Goal: Task Accomplishment & Management: Manage account settings

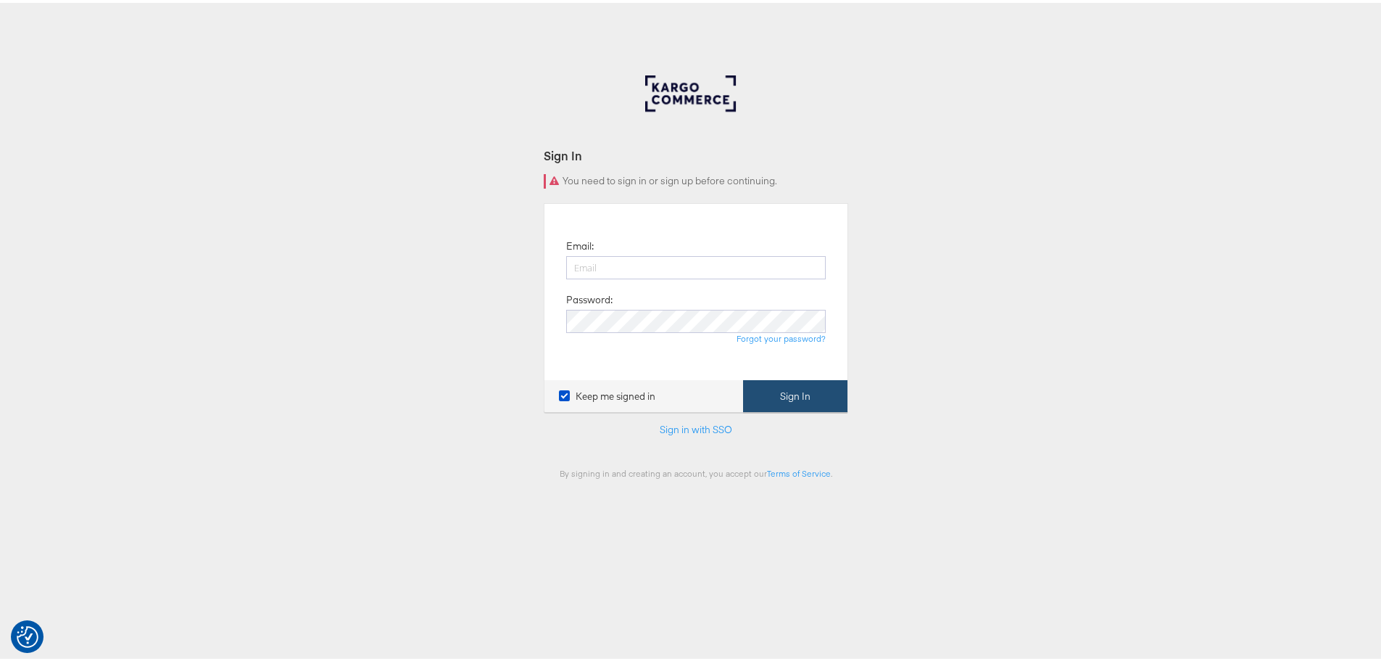
type input "[EMAIL_ADDRESS][DOMAIN_NAME]"
click at [814, 397] on button "Sign In" at bounding box center [795, 393] width 104 height 33
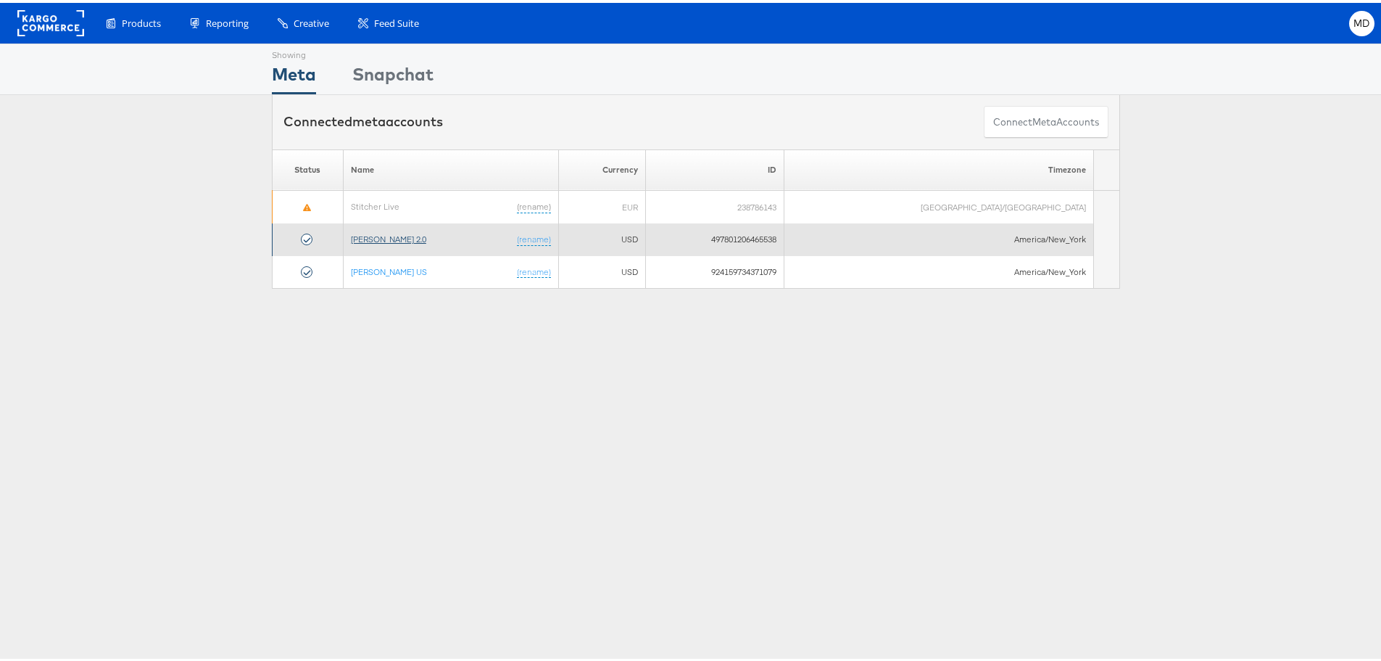
click at [412, 239] on link "[PERSON_NAME] 2.0" at bounding box center [388, 236] width 75 height 11
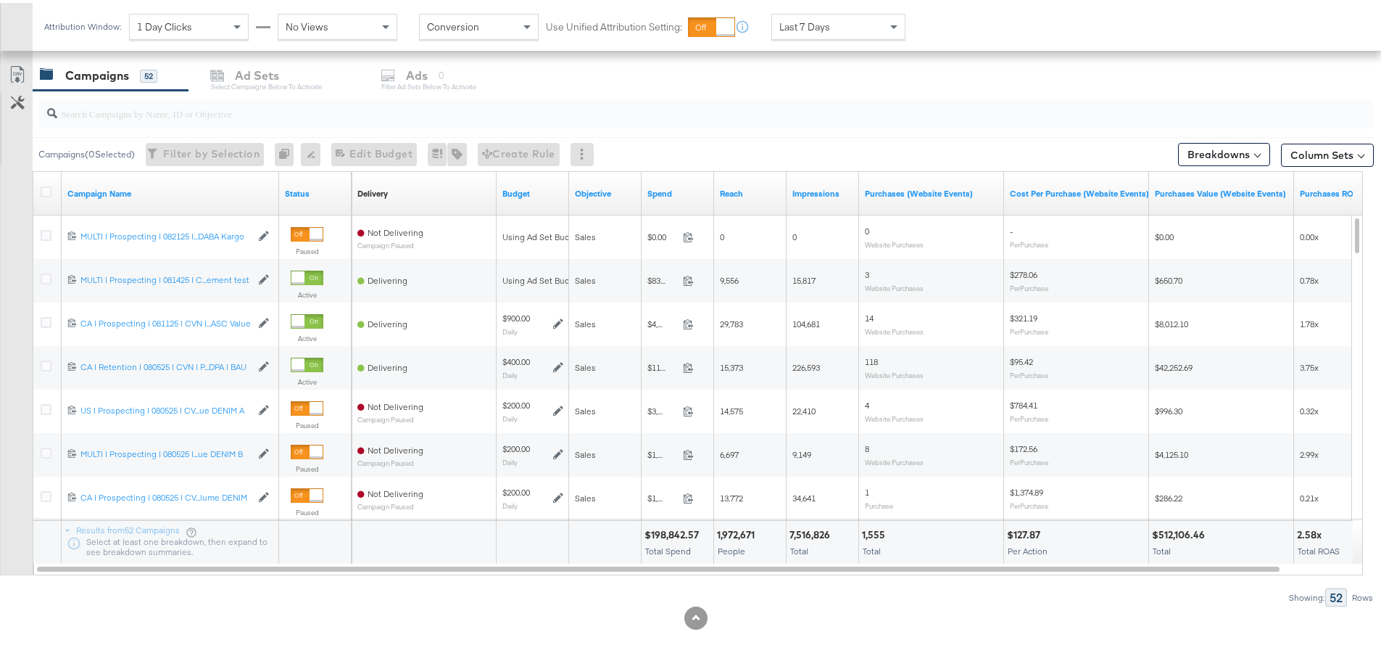
scroll to position [613, 0]
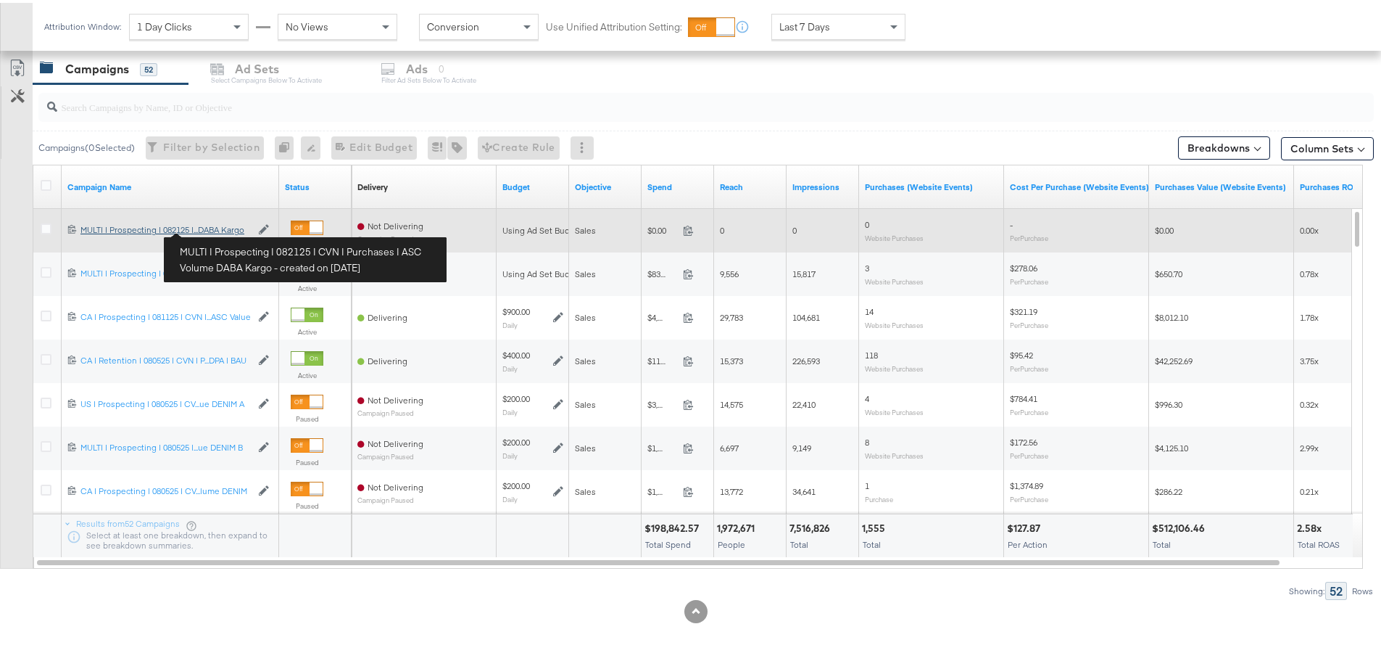
click at [218, 228] on div "MULTI | Prospecting | 082125 | CVN | Purchases | ASC Volume DABA Kargo MULTI | …" at bounding box center [165, 227] width 170 height 12
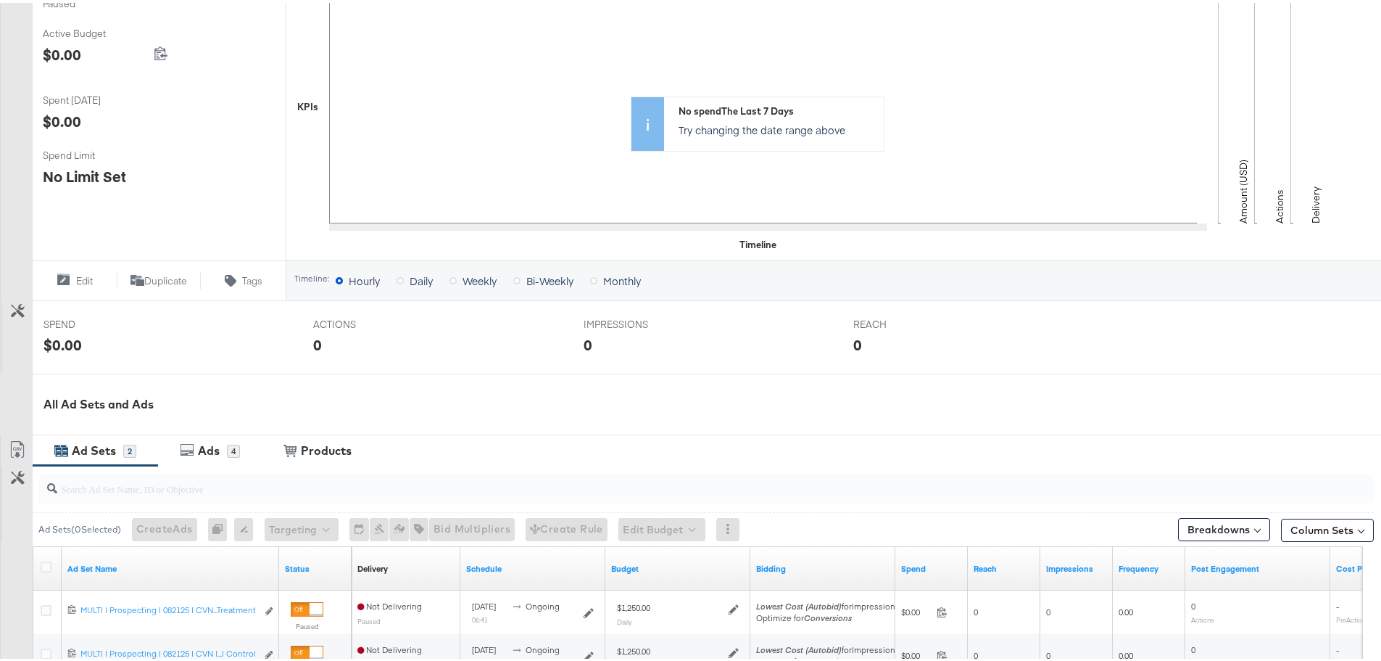
scroll to position [479, 0]
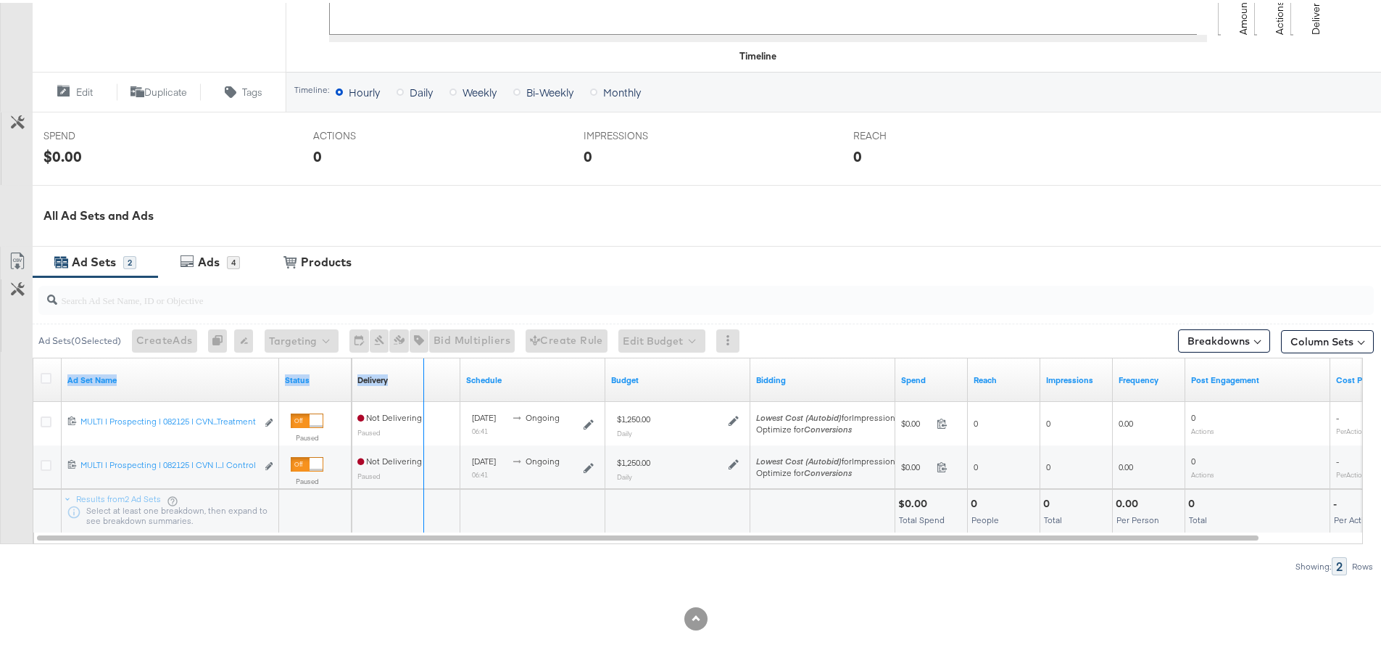
drag, startPoint x: 276, startPoint y: 392, endPoint x: 434, endPoint y: 379, distance: 158.6
click at [33, 355] on div "Ad Set Name Status Delivery Sorting Unavailable Schedule Budget Bidding Spend R…" at bounding box center [33, 355] width 0 height 0
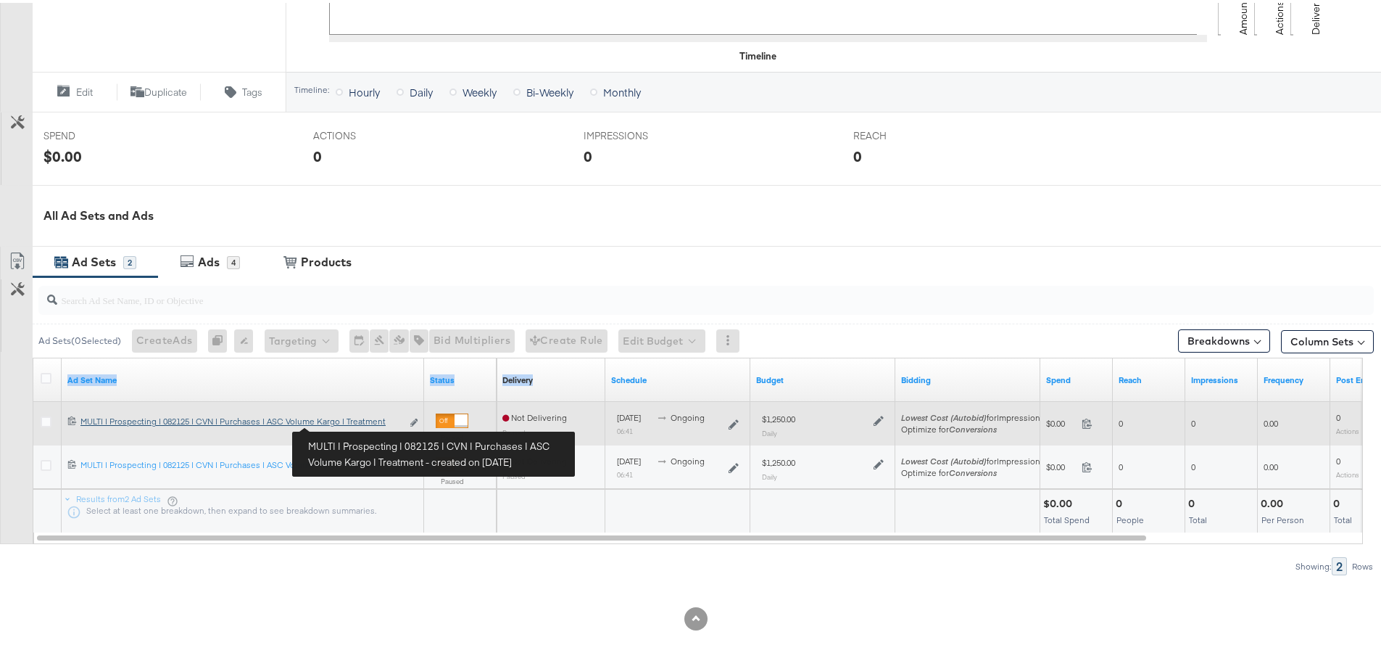
click at [347, 422] on div "MULTI | Prospecting | 082125 | CVN | Purchases | ASC Volume Kargo | Treatment M…" at bounding box center [240, 419] width 321 height 12
click at [347, 422] on div "Managing: [PERSON_NAME] 2.0 Dashboard Campaign Overview: MULTI | Prospecting | …" at bounding box center [696, 127] width 1392 height 1067
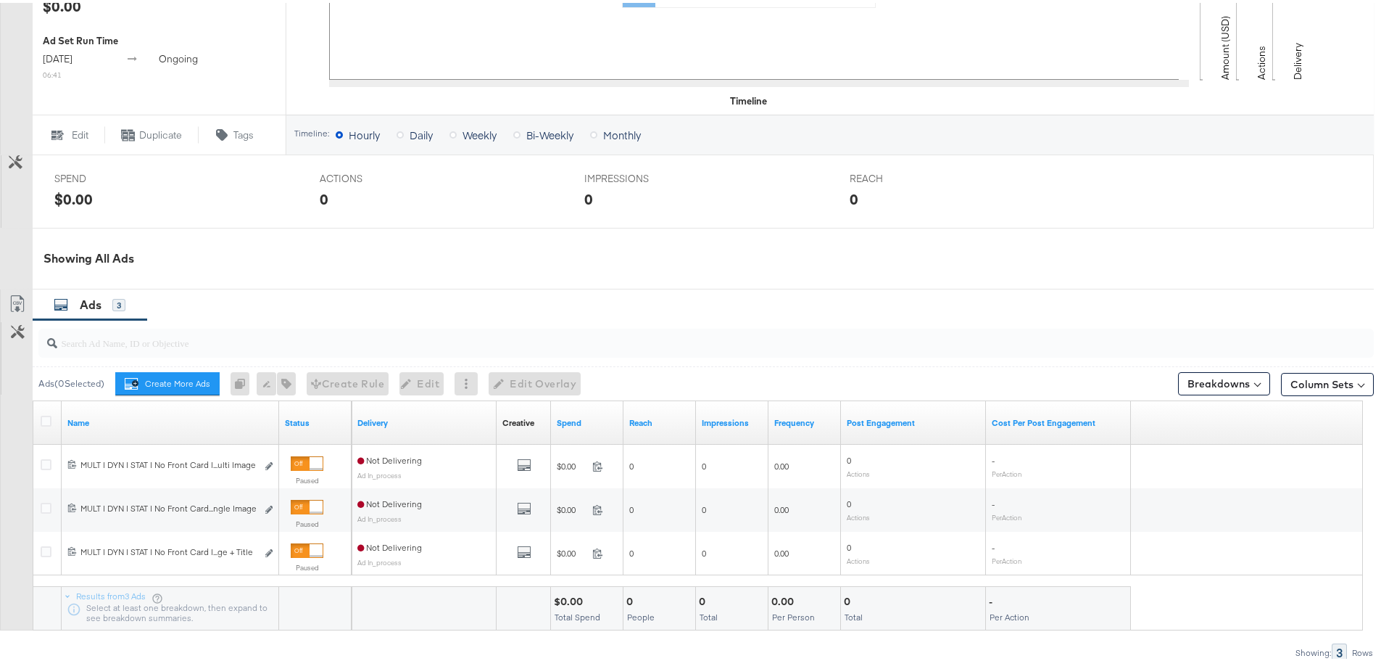
scroll to position [592, 0]
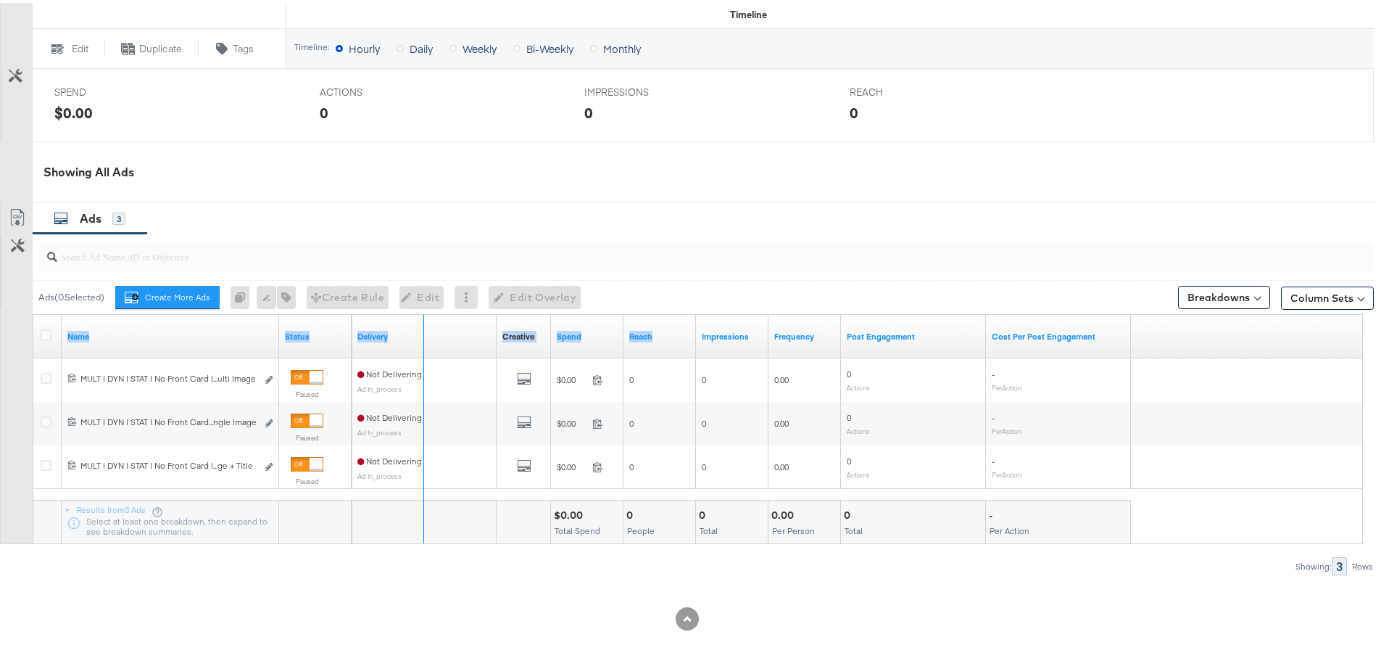
drag, startPoint x: 278, startPoint y: 350, endPoint x: 659, endPoint y: 352, distance: 381.4
click at [33, 312] on div "Name Status Delivery Creative Sorting Unavailable Spend Reach Impressions Frequ…" at bounding box center [33, 312] width 0 height 0
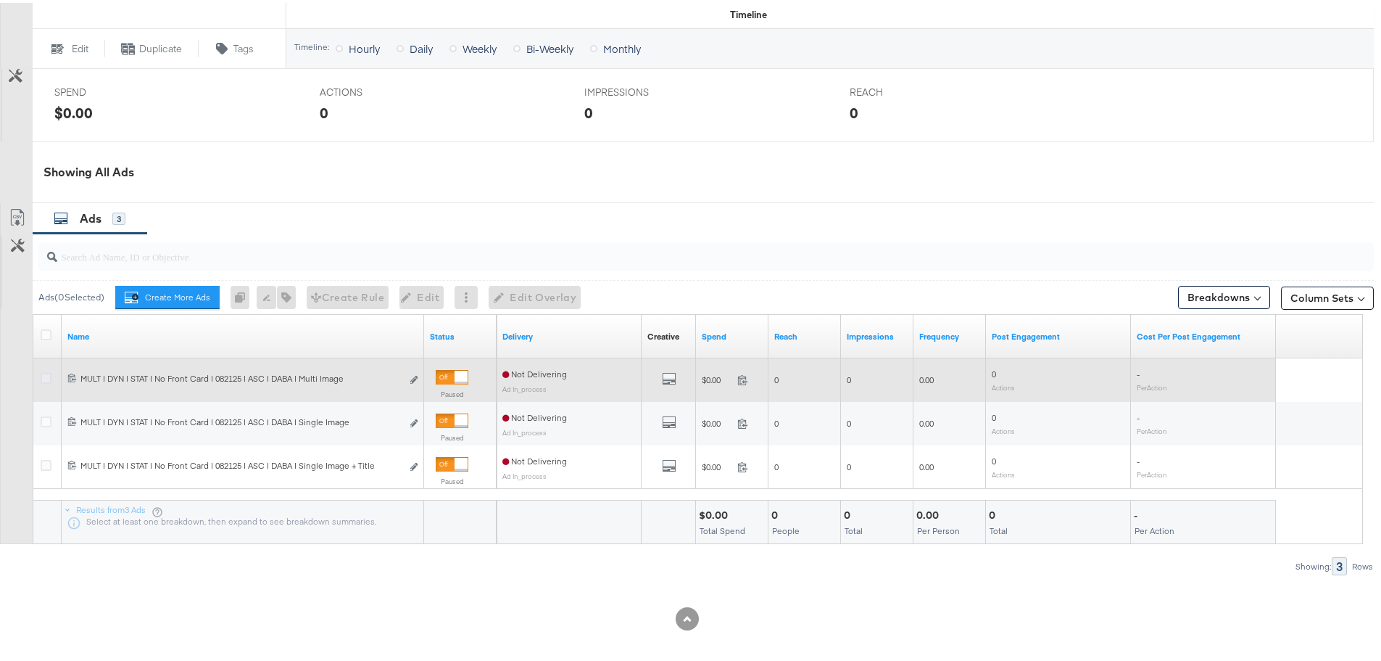
click at [47, 376] on icon at bounding box center [46, 375] width 11 height 11
click at [0, 0] on input "checkbox" at bounding box center [0, 0] width 0 height 0
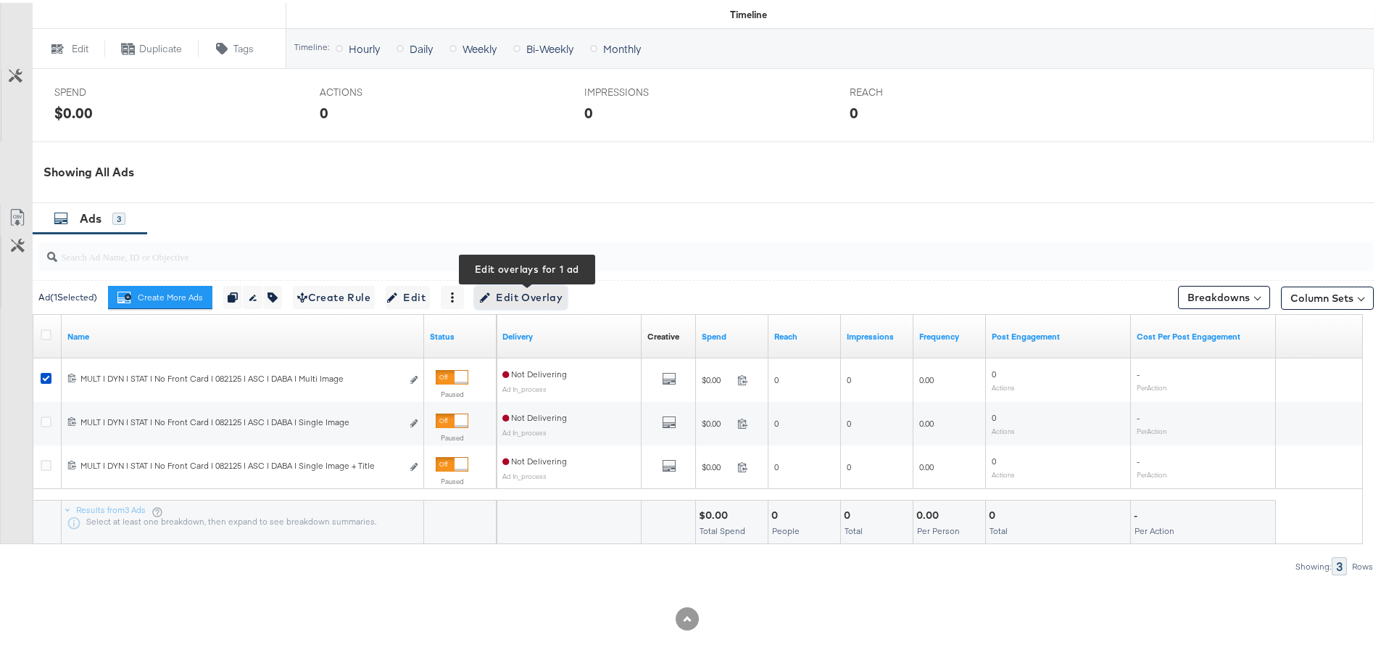
click at [517, 300] on span "Edit Overlay Edit overlays for 1 ad" at bounding box center [520, 295] width 83 height 18
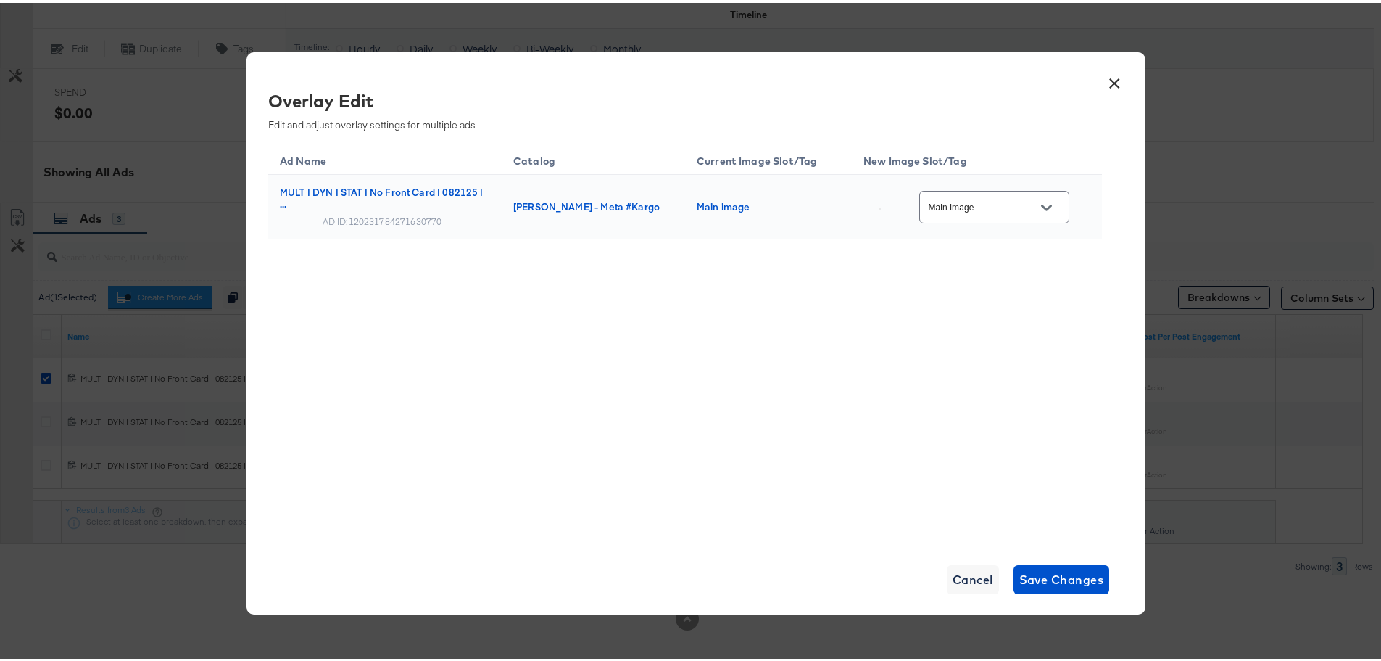
click at [991, 204] on input "Main image" at bounding box center [983, 205] width 115 height 17
click at [1109, 83] on button "×" at bounding box center [1115, 77] width 26 height 26
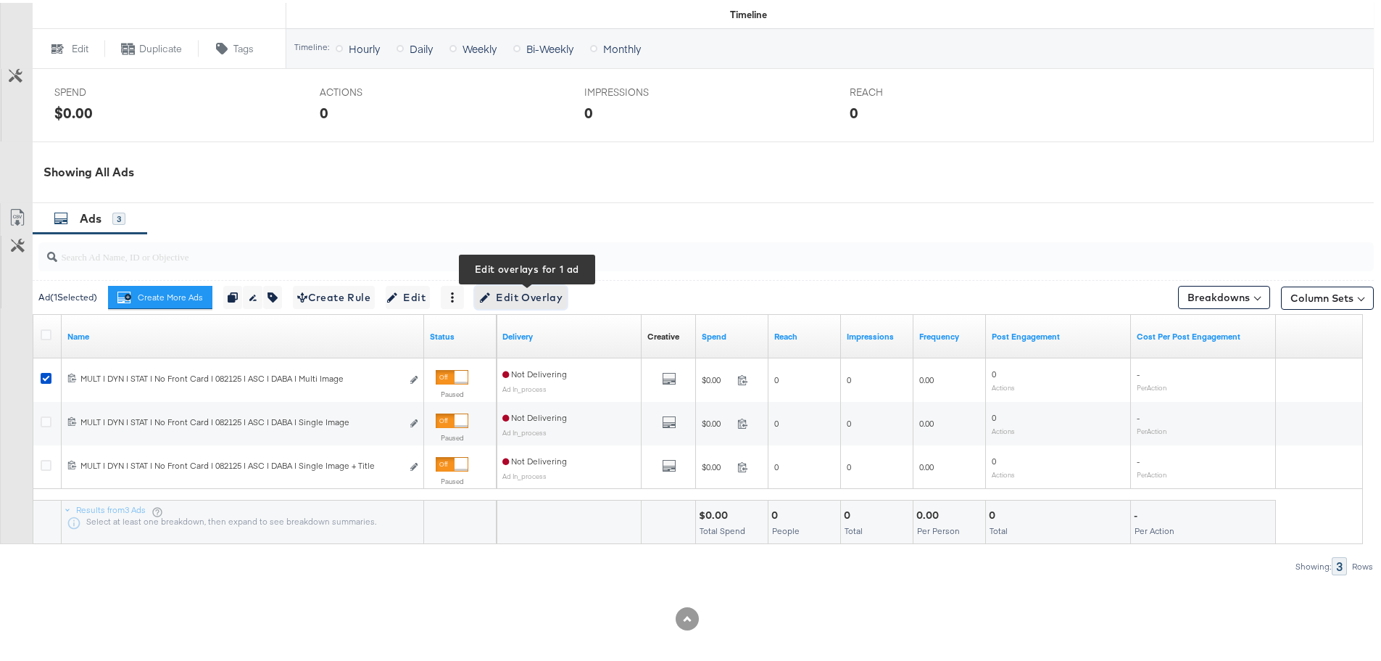
click at [534, 289] on span "Edit Overlay Edit overlays for 1 ad" at bounding box center [520, 295] width 83 height 18
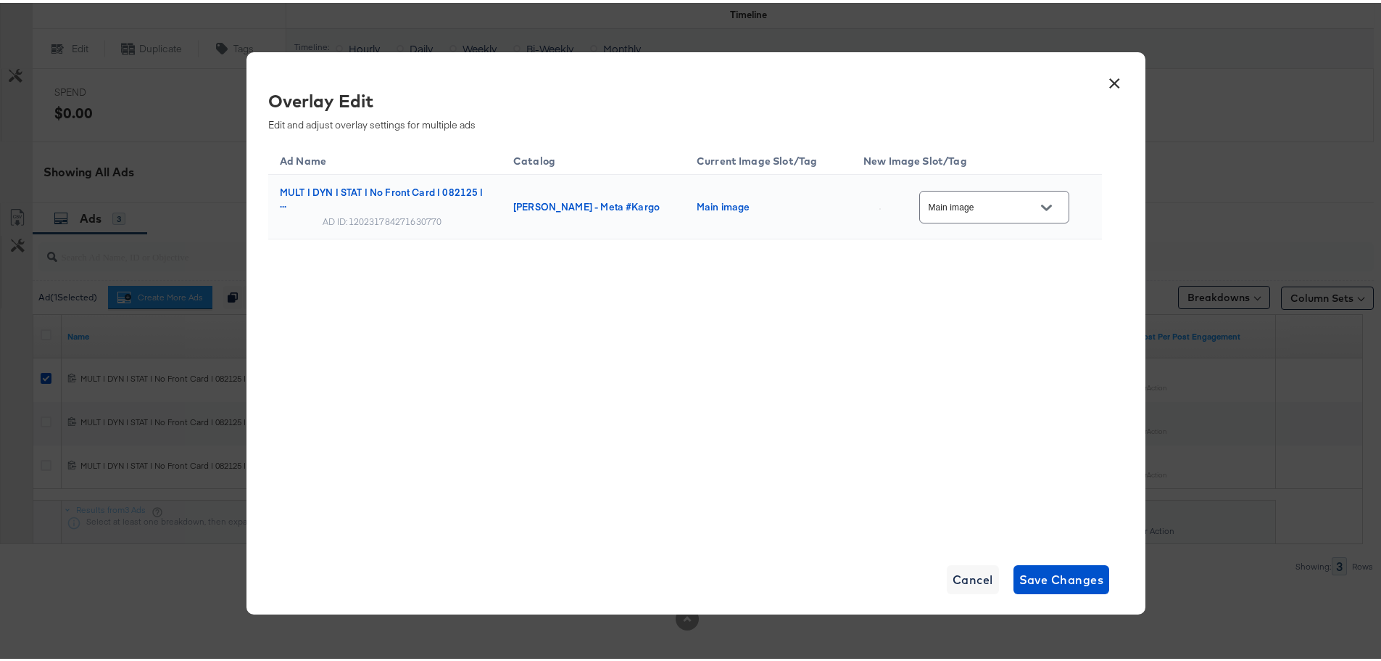
click at [982, 202] on input "Main image" at bounding box center [983, 205] width 115 height 17
click at [977, 211] on input "Main image" at bounding box center [983, 205] width 115 height 17
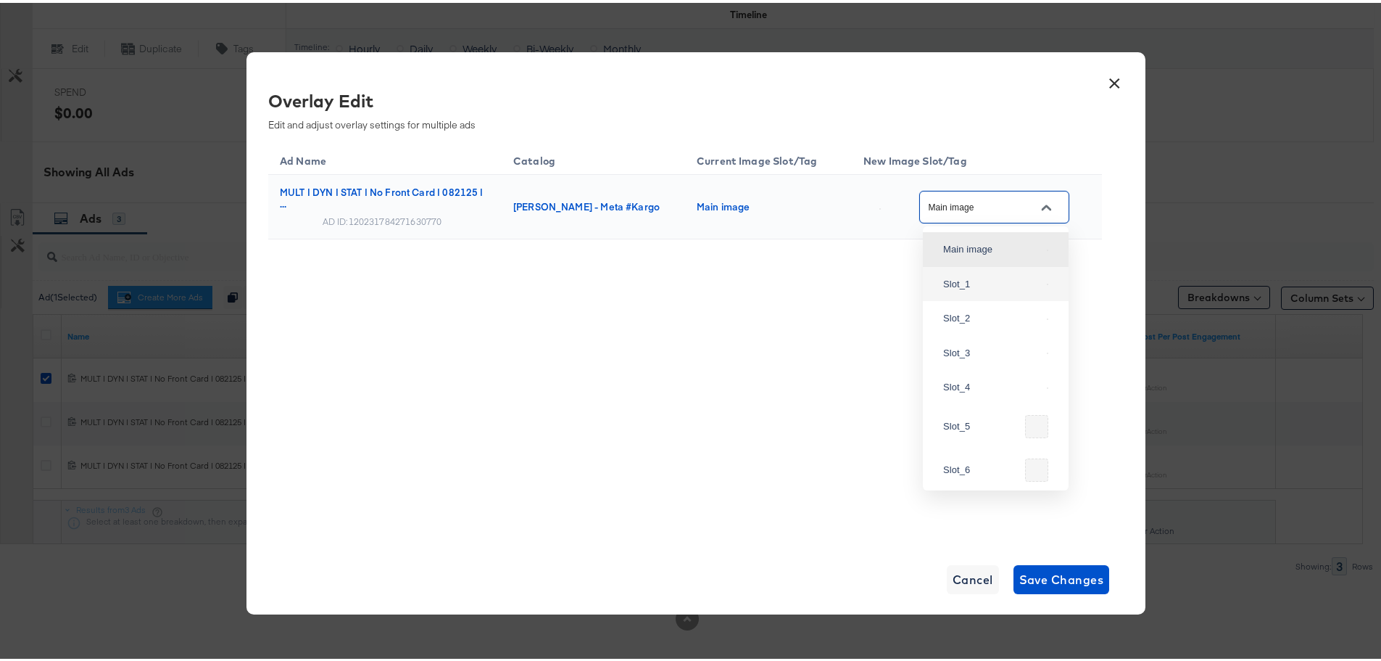
click at [988, 289] on div "Slot_1" at bounding box center [992, 281] width 98 height 15
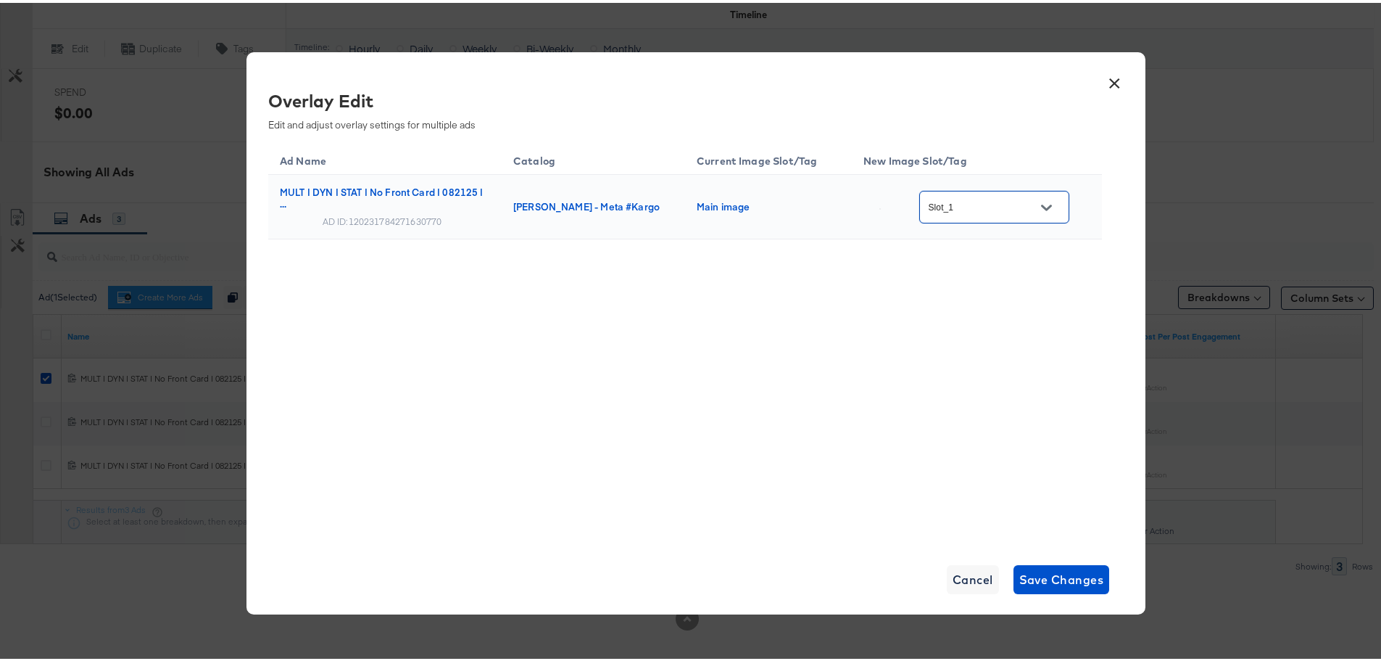
type input "Slot_1"
click at [1048, 580] on span "Save Changes" at bounding box center [1062, 576] width 85 height 20
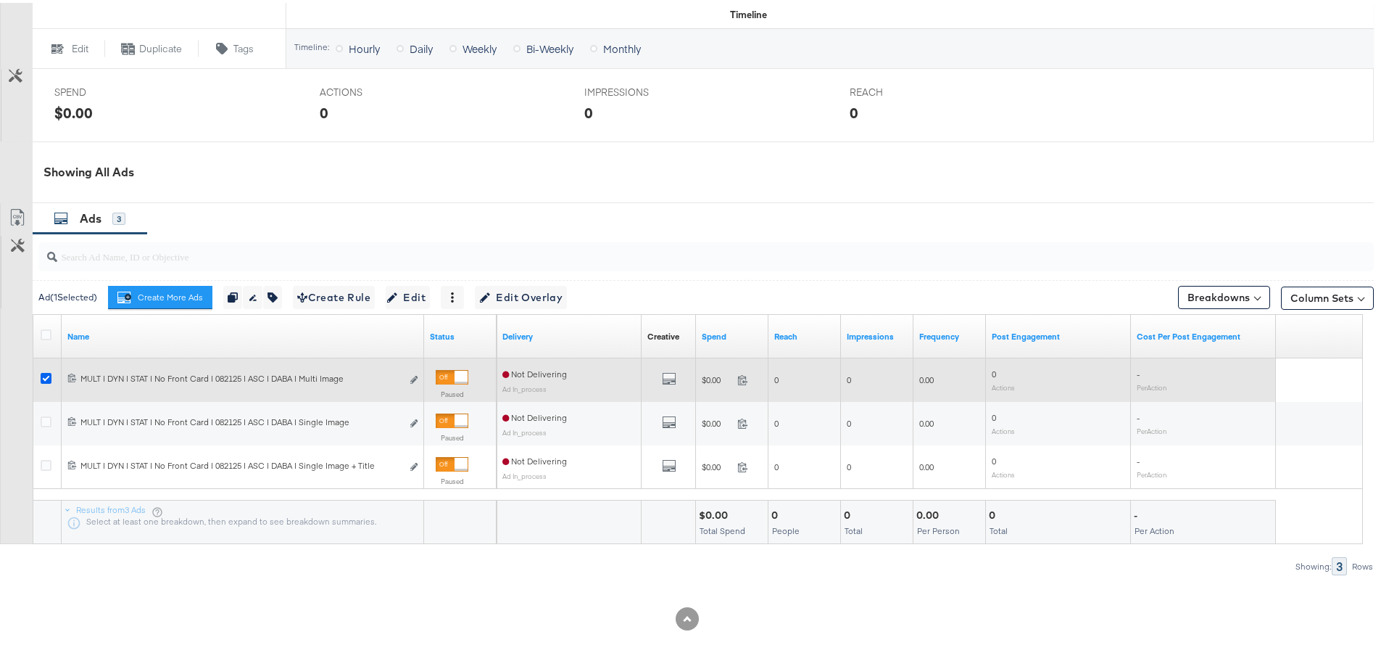
click at [41, 375] on icon at bounding box center [46, 375] width 11 height 11
click at [0, 0] on input "checkbox" at bounding box center [0, 0] width 0 height 0
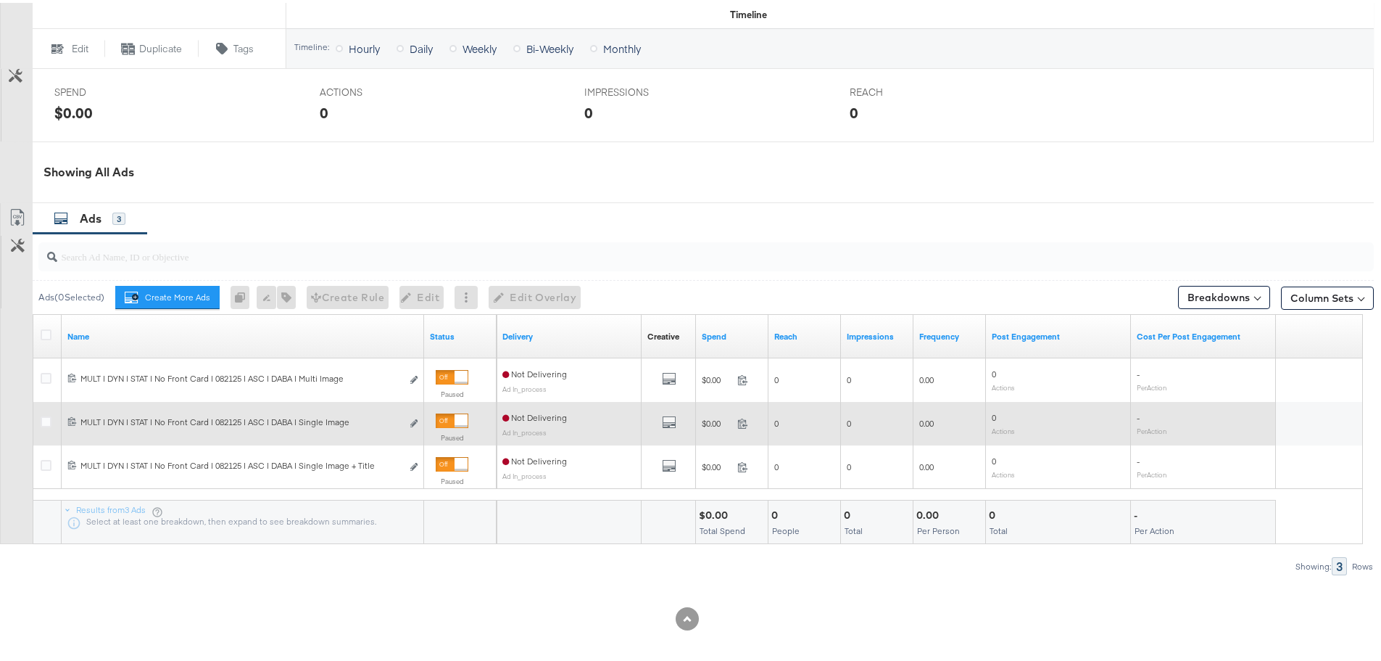
click at [40, 422] on div at bounding box center [48, 421] width 27 height 26
click at [46, 418] on icon at bounding box center [46, 418] width 11 height 11
click at [0, 0] on input "checkbox" at bounding box center [0, 0] width 0 height 0
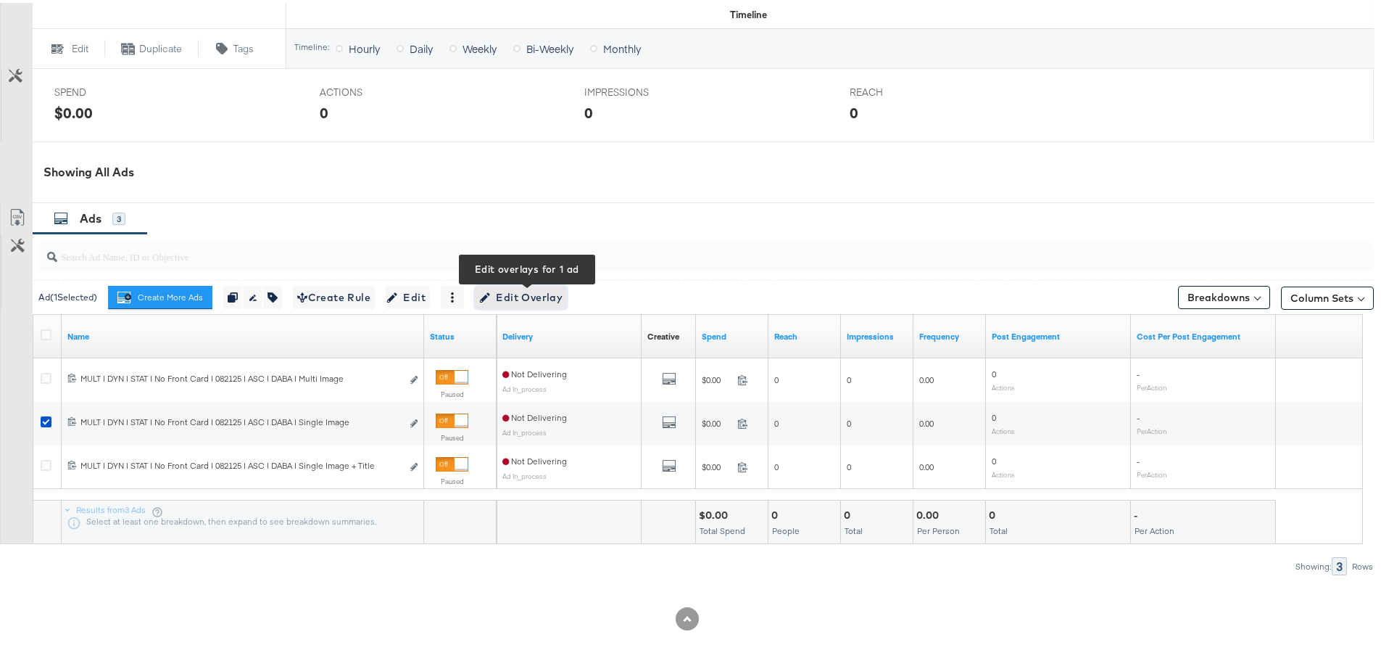
click at [536, 293] on span "Edit Overlay Edit overlays for 1 ad" at bounding box center [520, 295] width 83 height 18
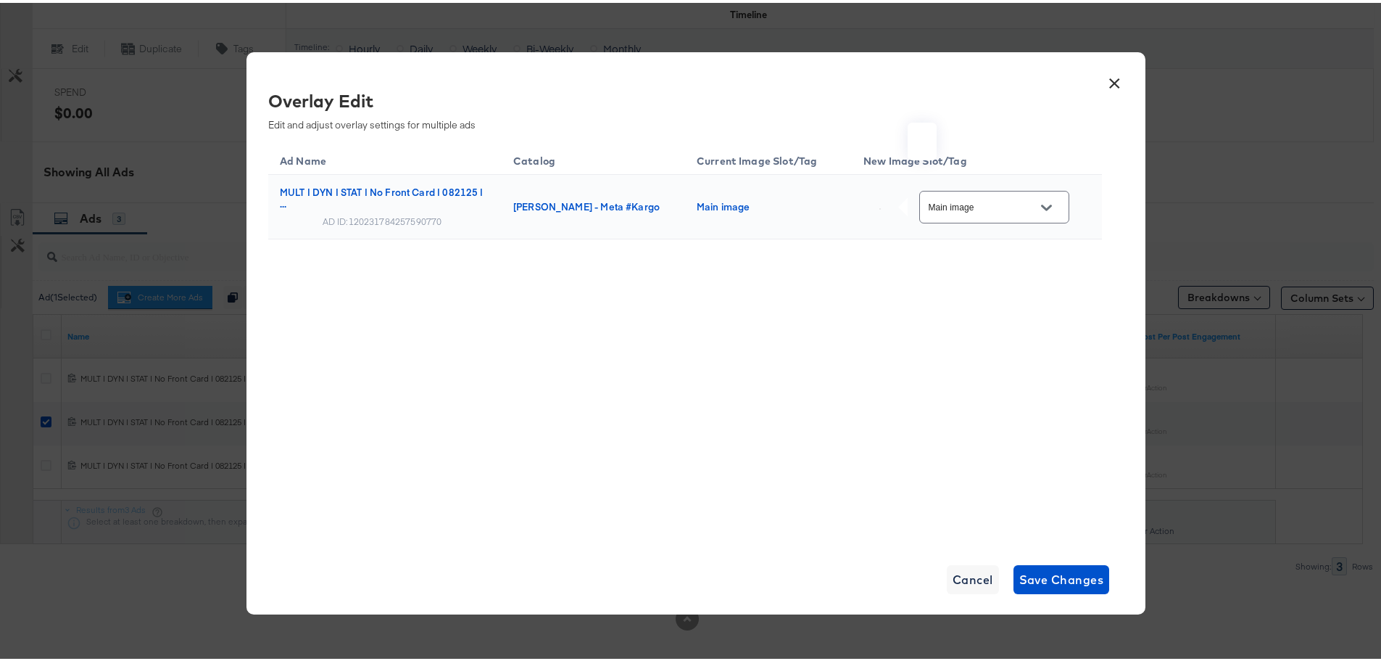
click at [1003, 208] on input "Main image" at bounding box center [983, 205] width 115 height 17
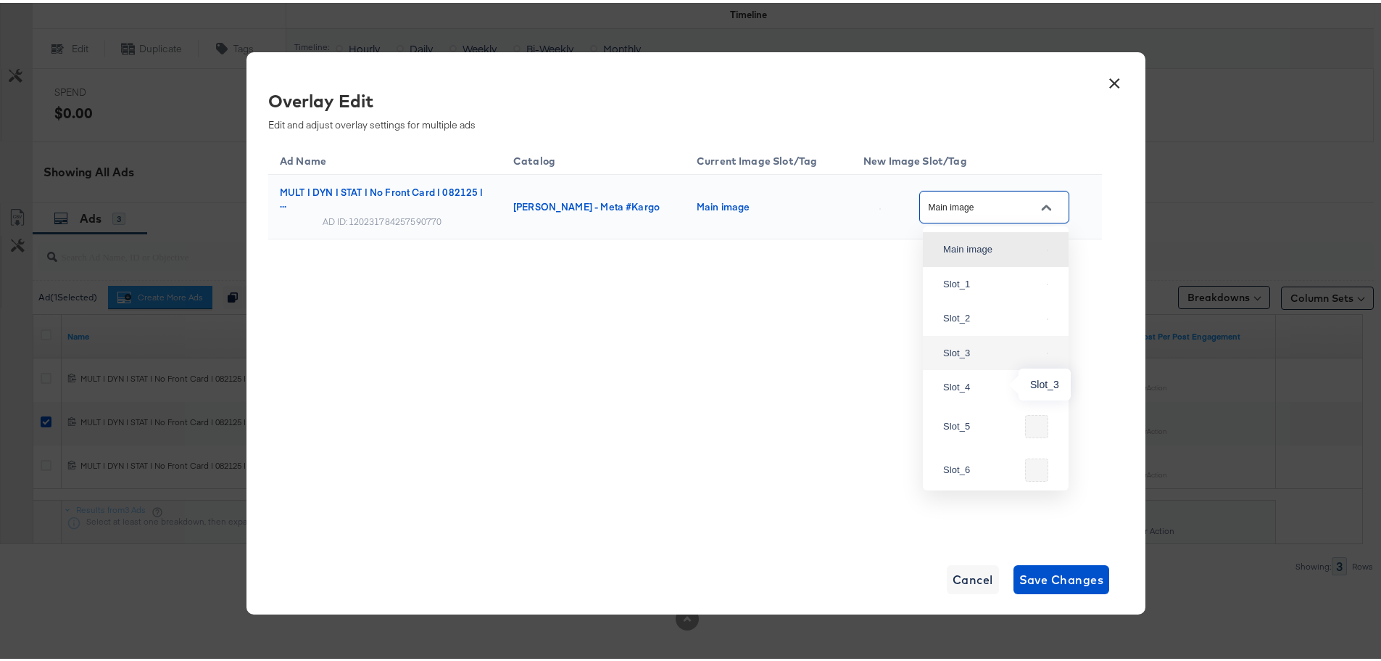
click at [979, 358] on div "Slot_3" at bounding box center [992, 350] width 98 height 15
type input "Slot_3"
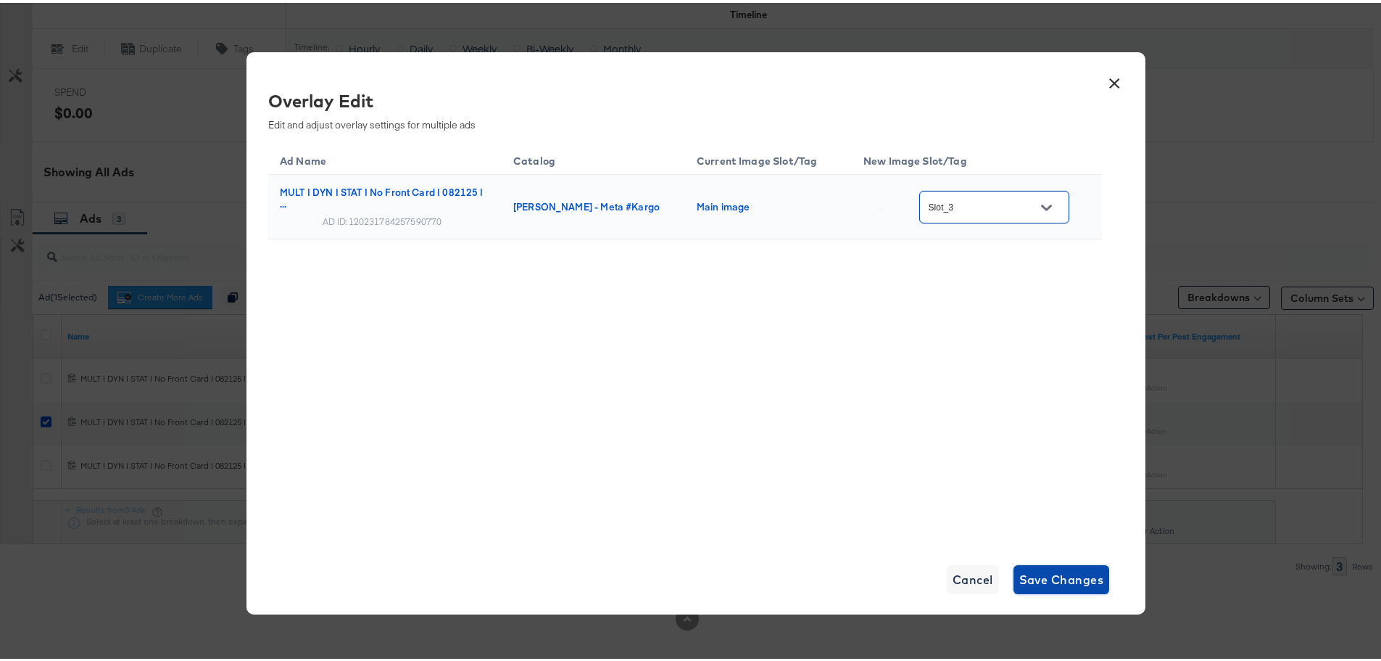
click at [1051, 575] on span "Save Changes" at bounding box center [1062, 576] width 85 height 20
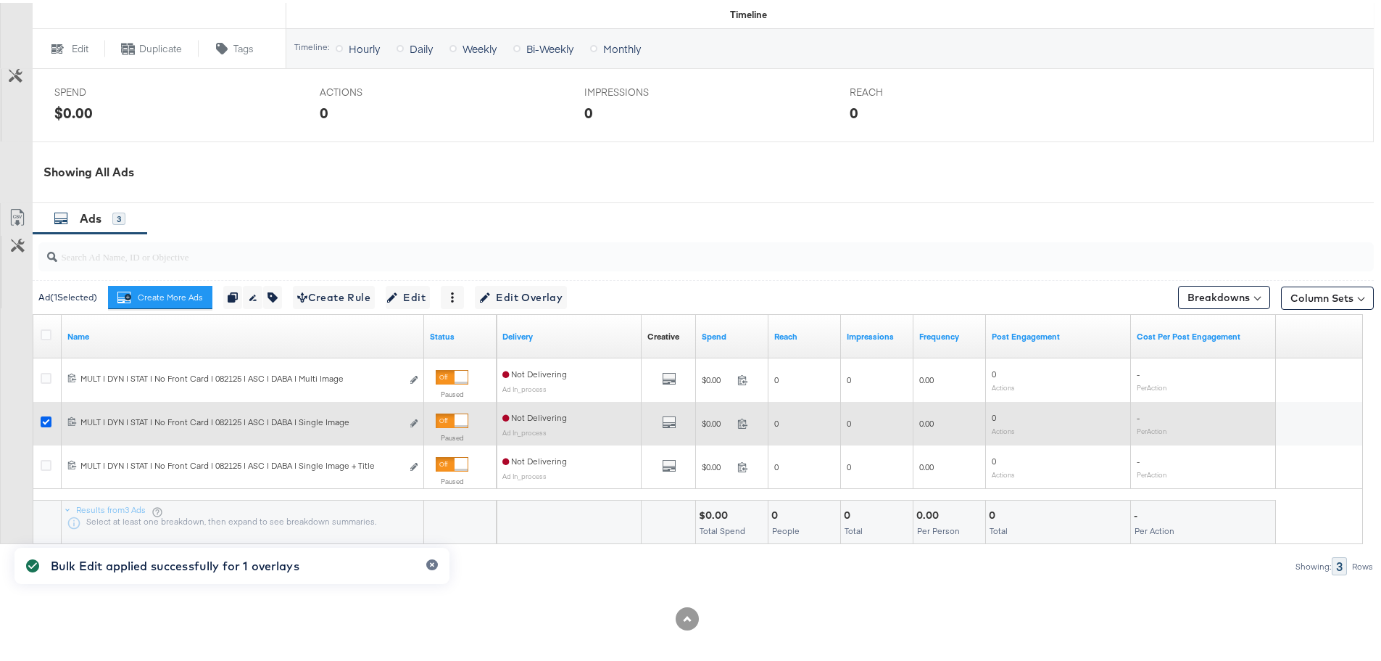
click at [44, 420] on icon at bounding box center [46, 418] width 11 height 11
click at [0, 0] on input "checkbox" at bounding box center [0, 0] width 0 height 0
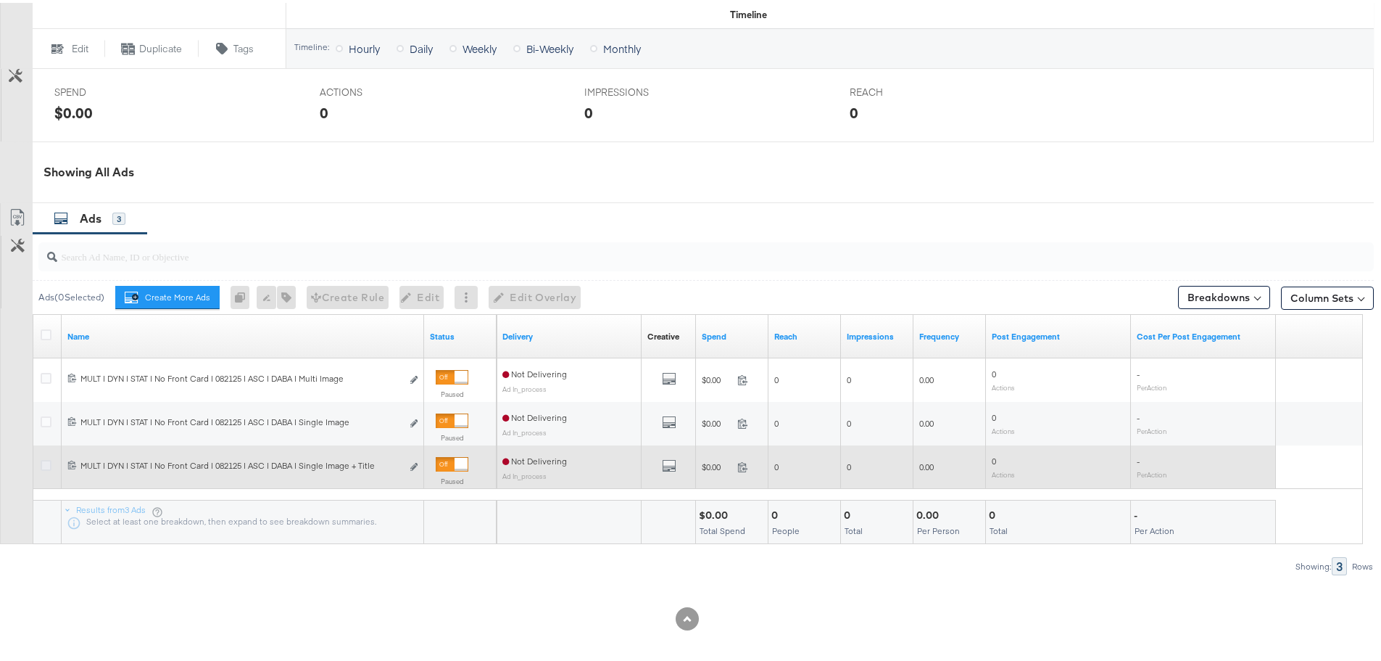
click at [47, 461] on icon at bounding box center [46, 462] width 11 height 11
click at [0, 0] on input "checkbox" at bounding box center [0, 0] width 0 height 0
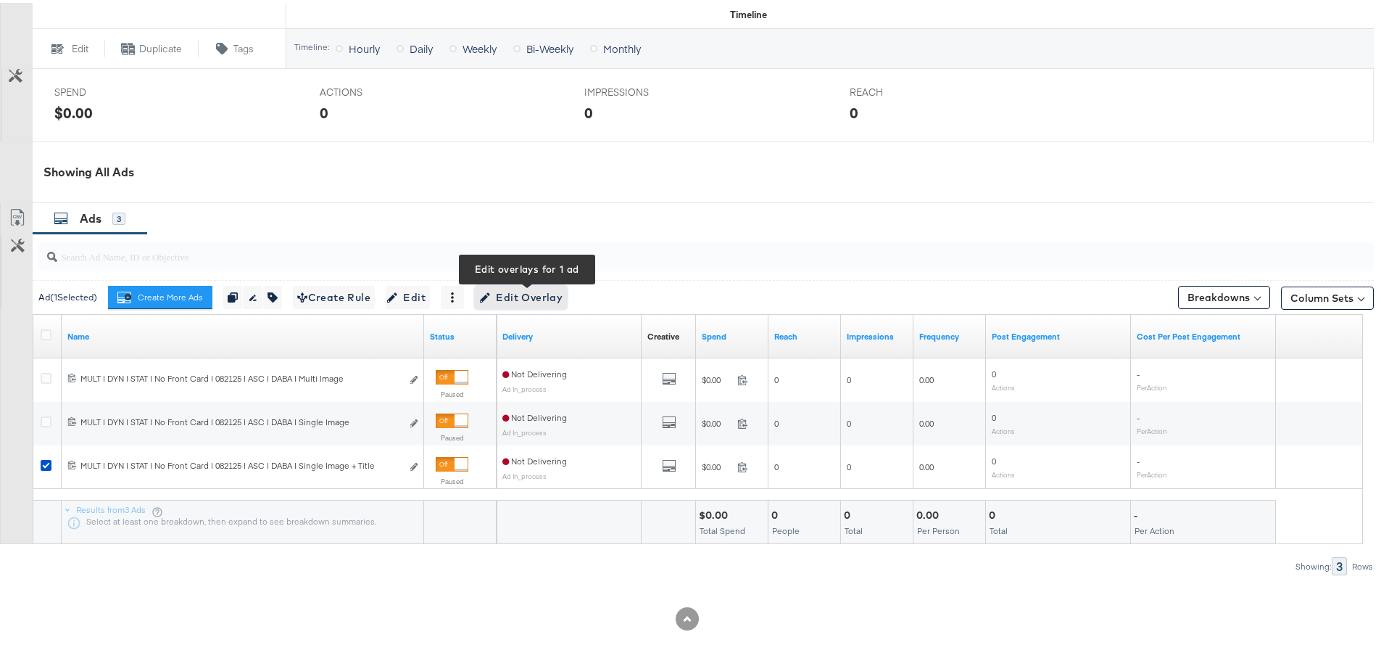
click at [548, 293] on span "Edit Overlay Edit overlays for 1 ad" at bounding box center [520, 295] width 83 height 18
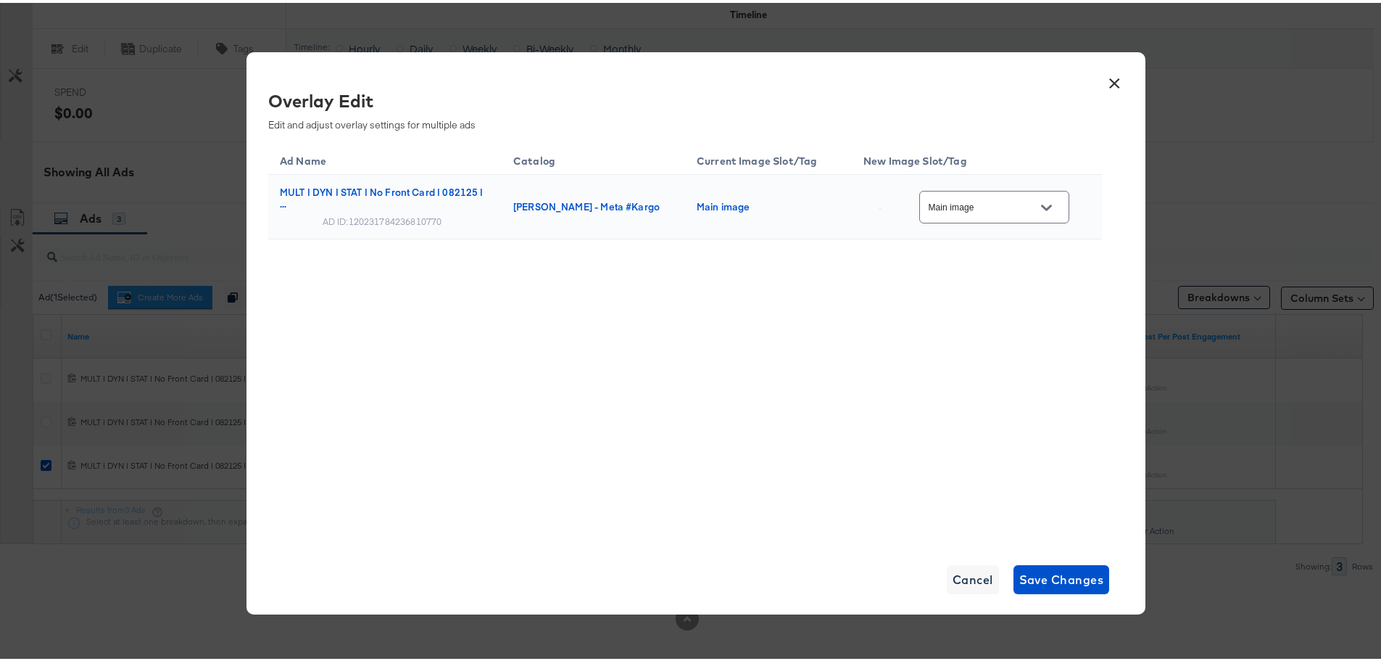
click at [1081, 215] on td "Main image" at bounding box center [977, 204] width 250 height 65
click at [1044, 212] on button "Open" at bounding box center [1047, 205] width 22 height 22
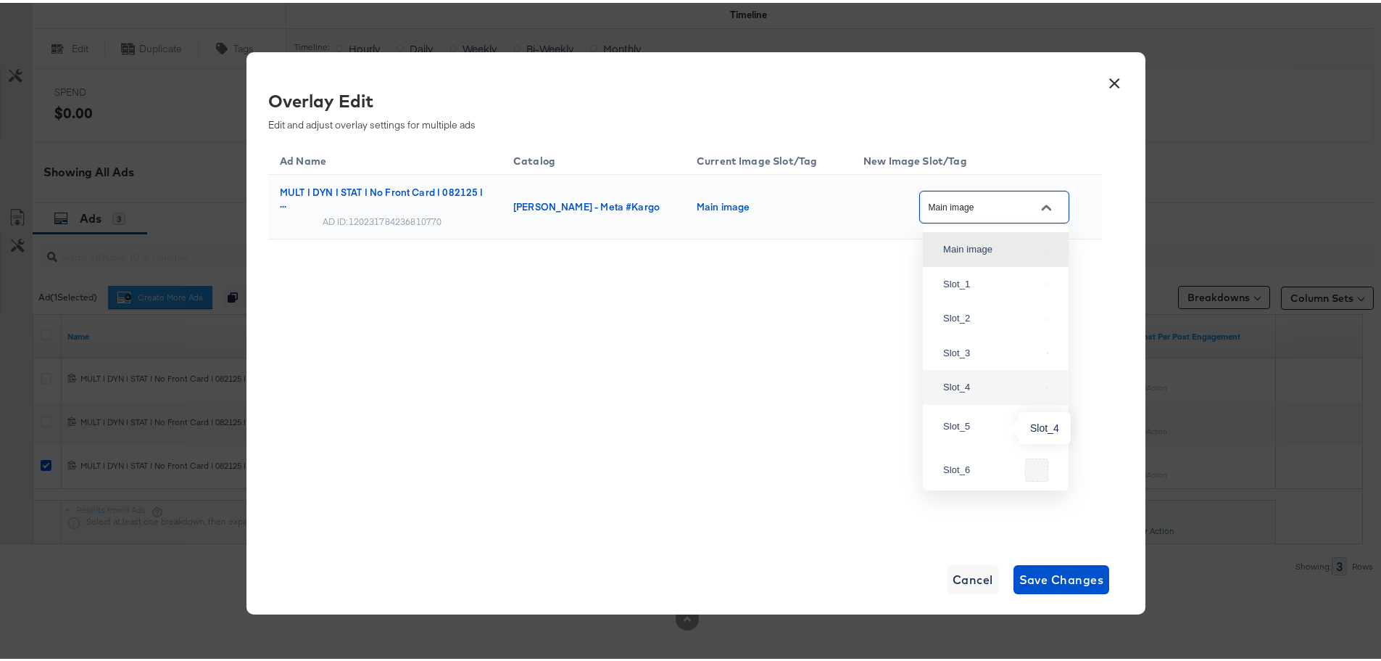
click at [989, 392] on div "Slot_4" at bounding box center [992, 384] width 98 height 15
type input "Slot_4"
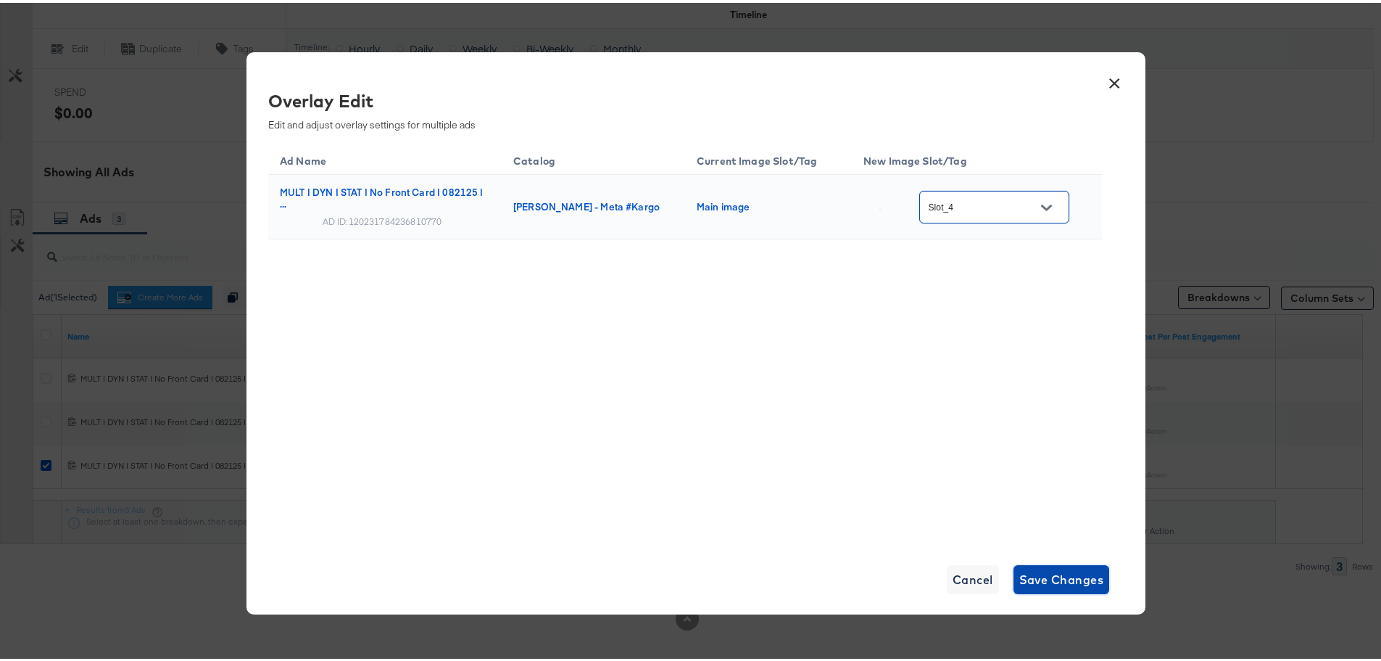
click at [1033, 571] on span "Save Changes" at bounding box center [1062, 576] width 85 height 20
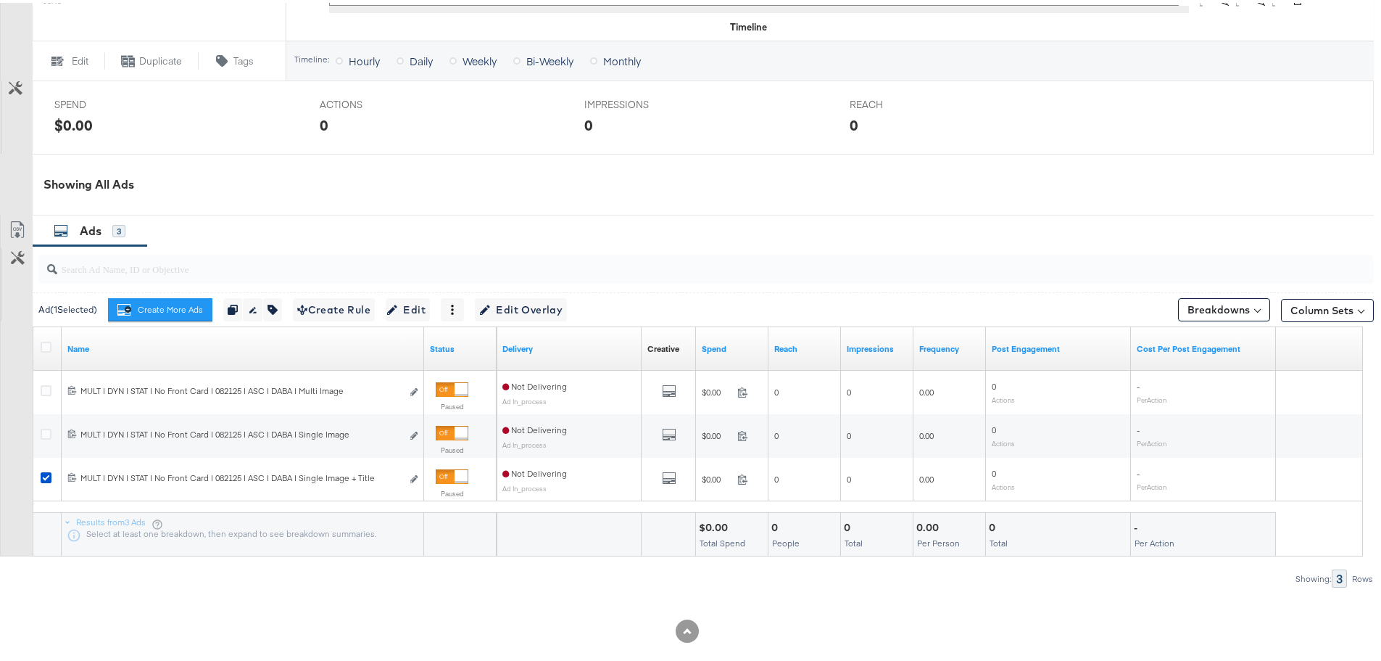
scroll to position [580, 0]
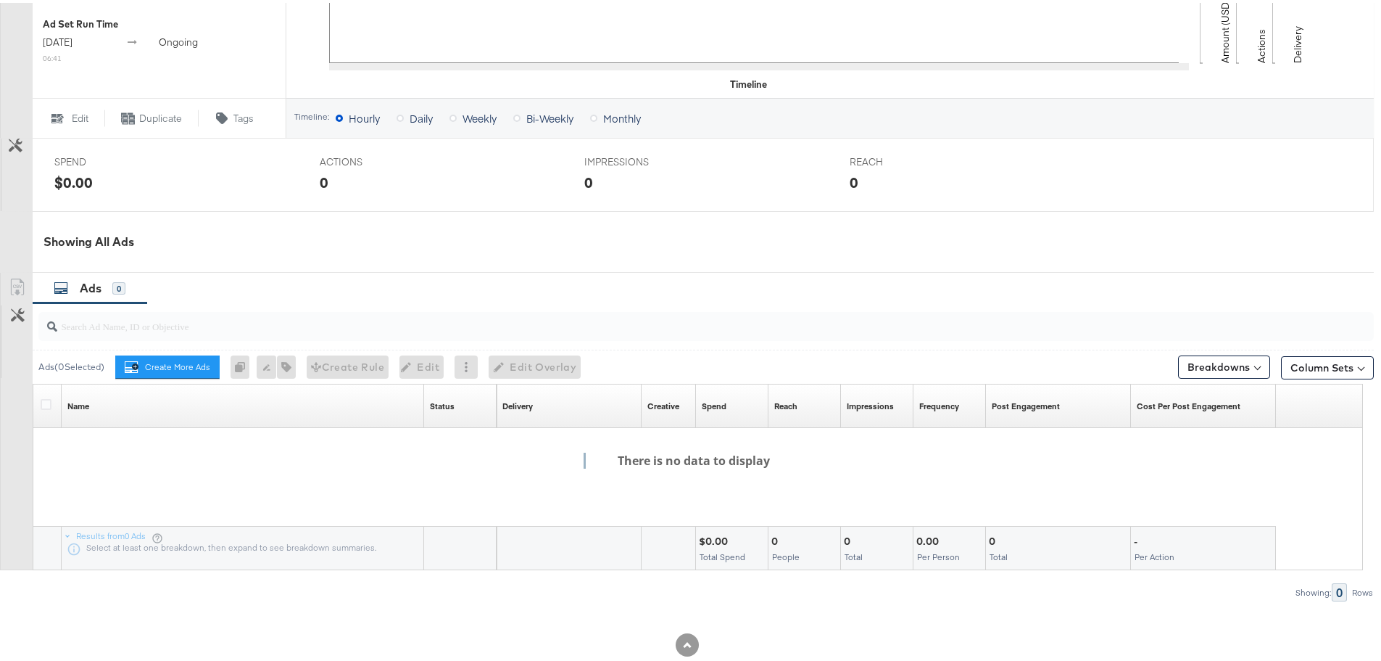
scroll to position [548, 0]
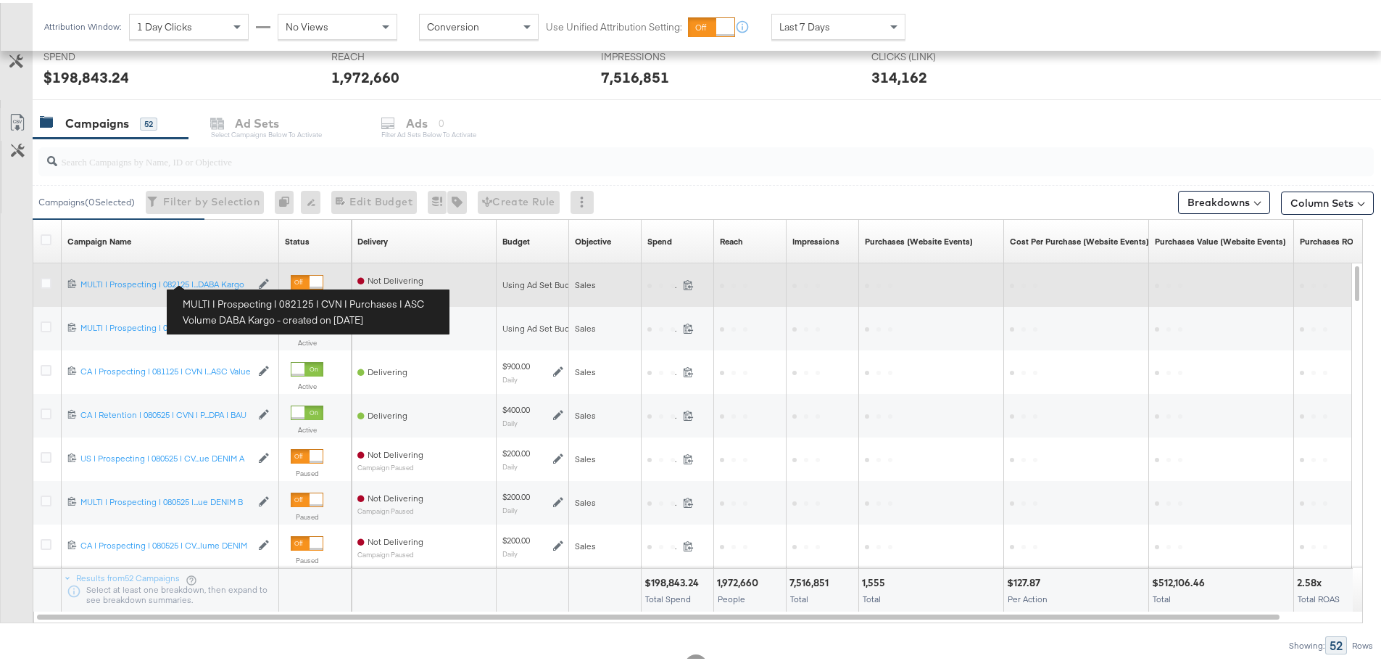
scroll to position [562, 0]
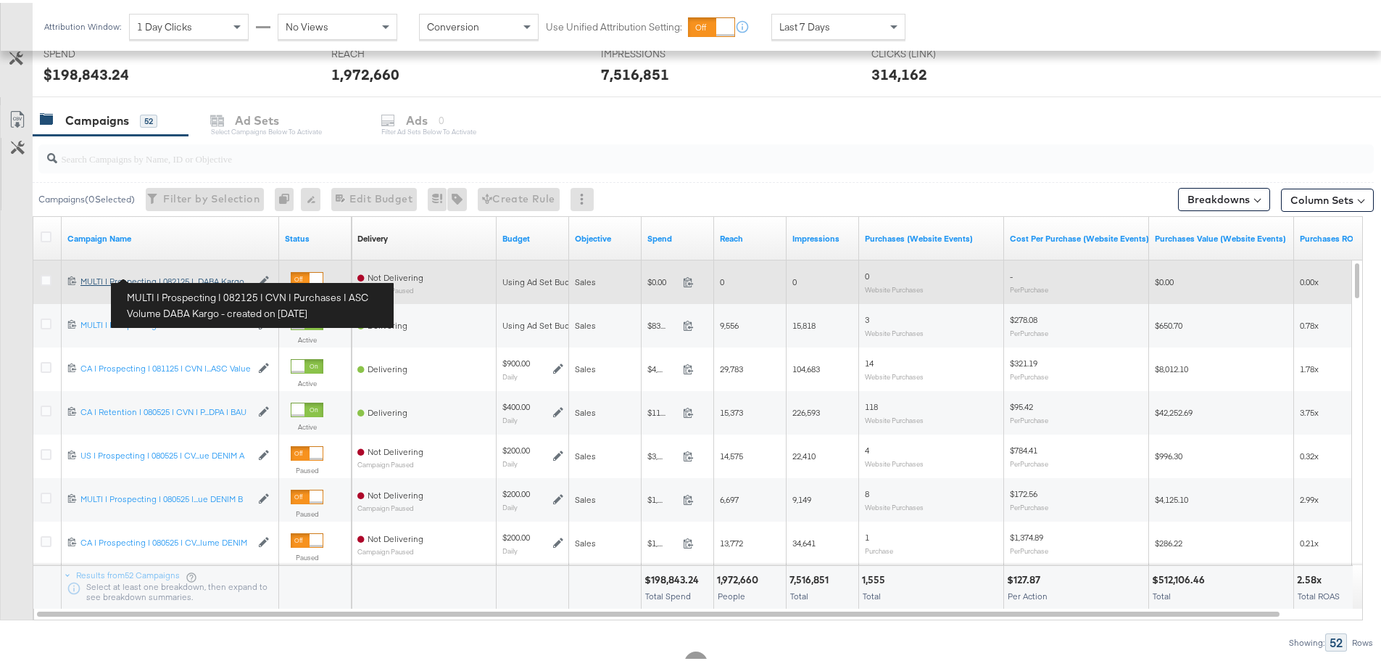
click at [206, 278] on div "MULTI | Prospecting | 082125 | CVN | Purchases | ASC Volume DABA Kargo MULTI | …" at bounding box center [165, 279] width 170 height 12
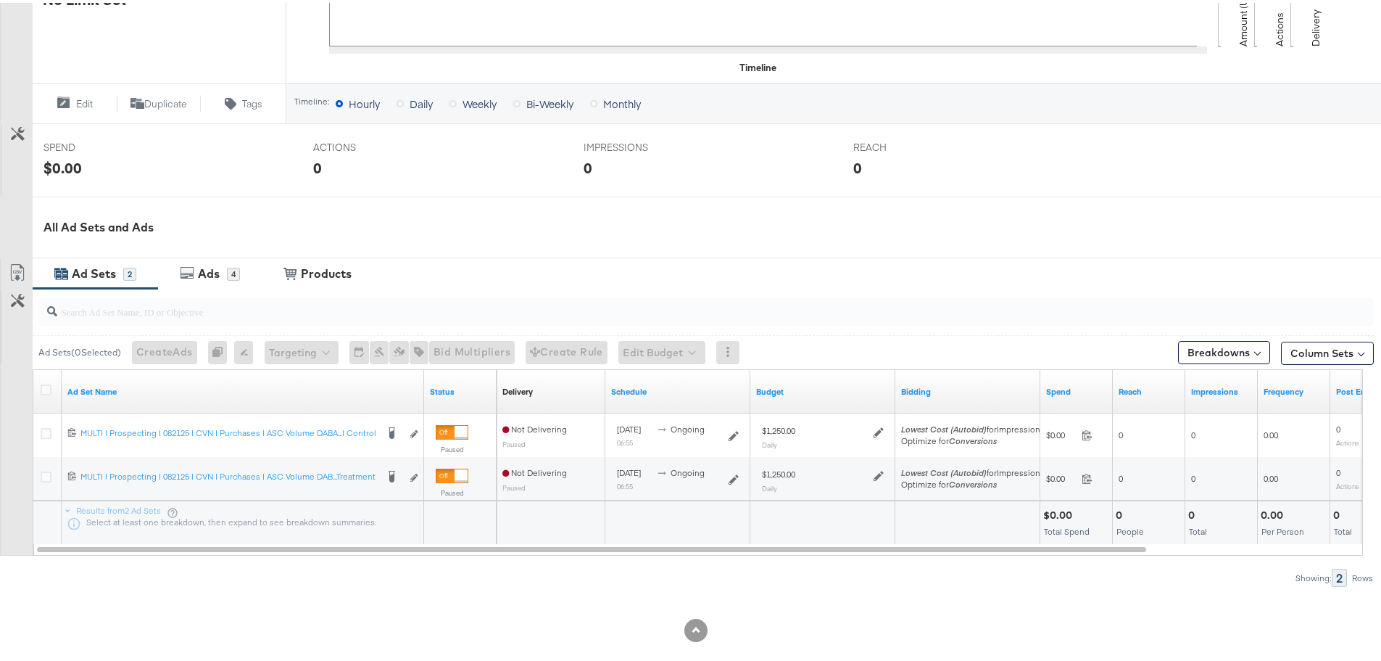
scroll to position [479, 0]
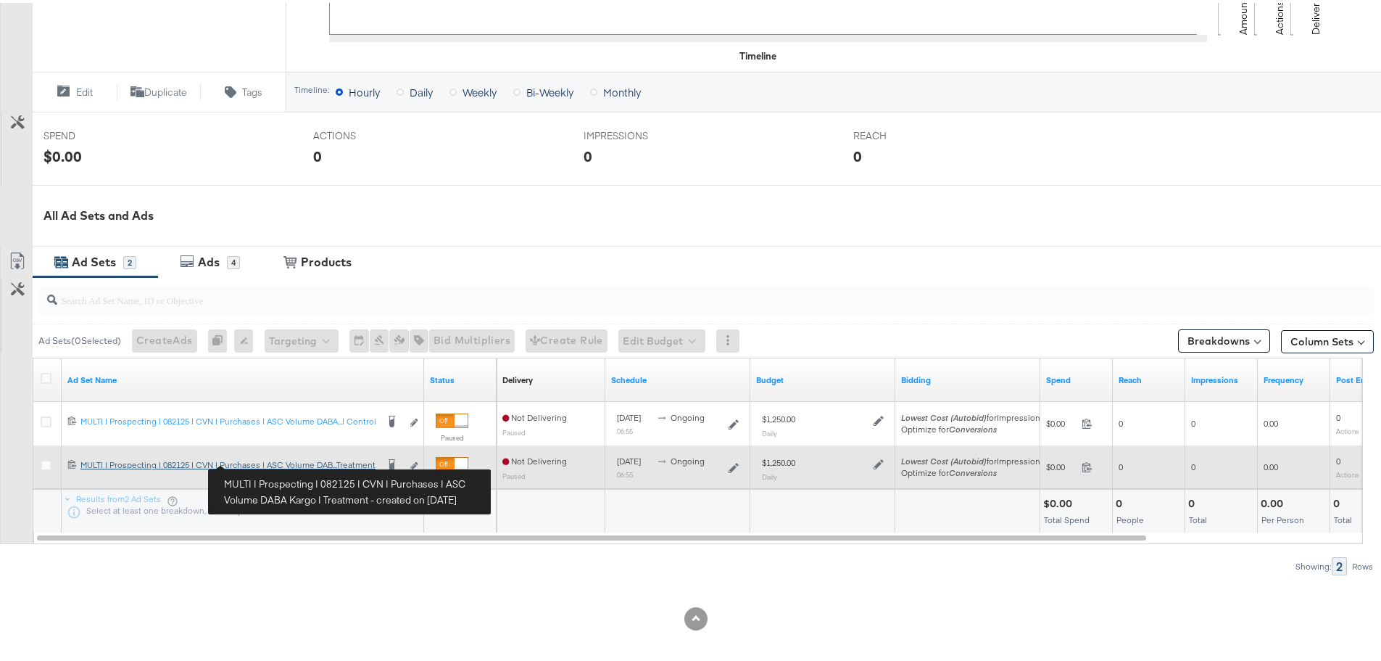
click at [263, 460] on div "MULTI | Prospecting | 082125 | CVN | Purchases | ASC Volume DABA Kargo | Treatm…" at bounding box center [228, 462] width 296 height 12
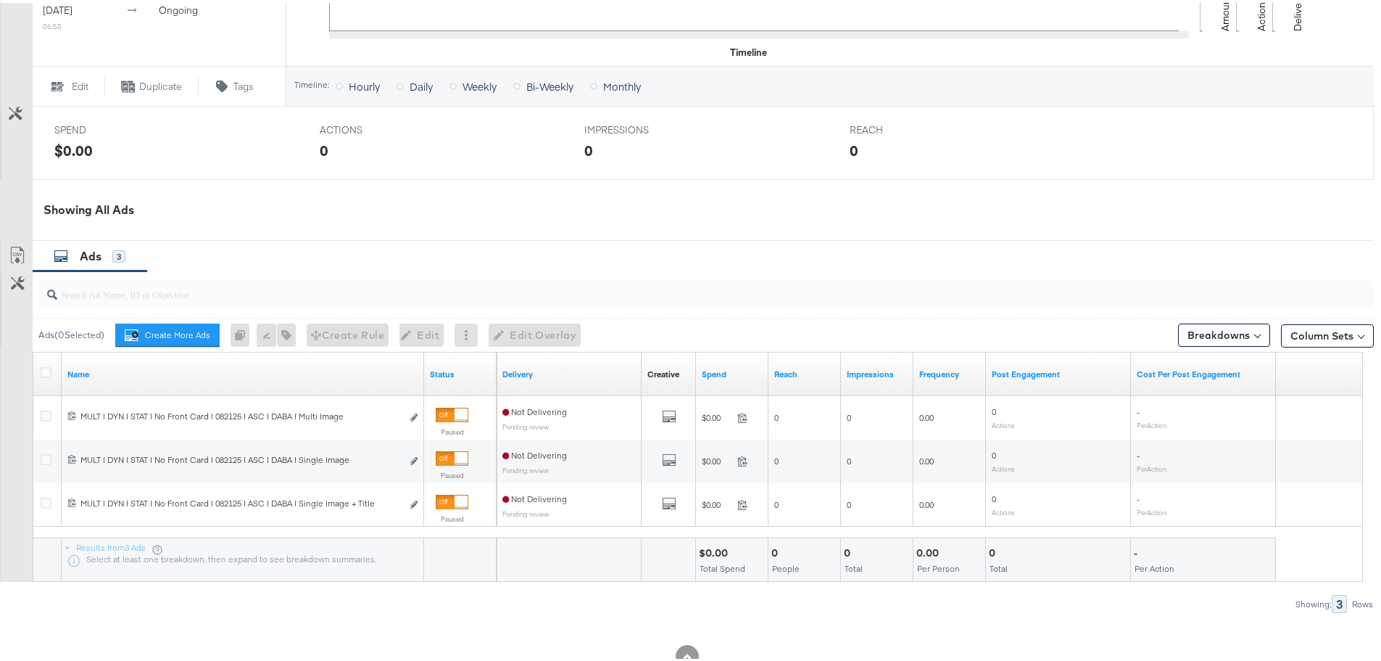
scroll to position [580, 0]
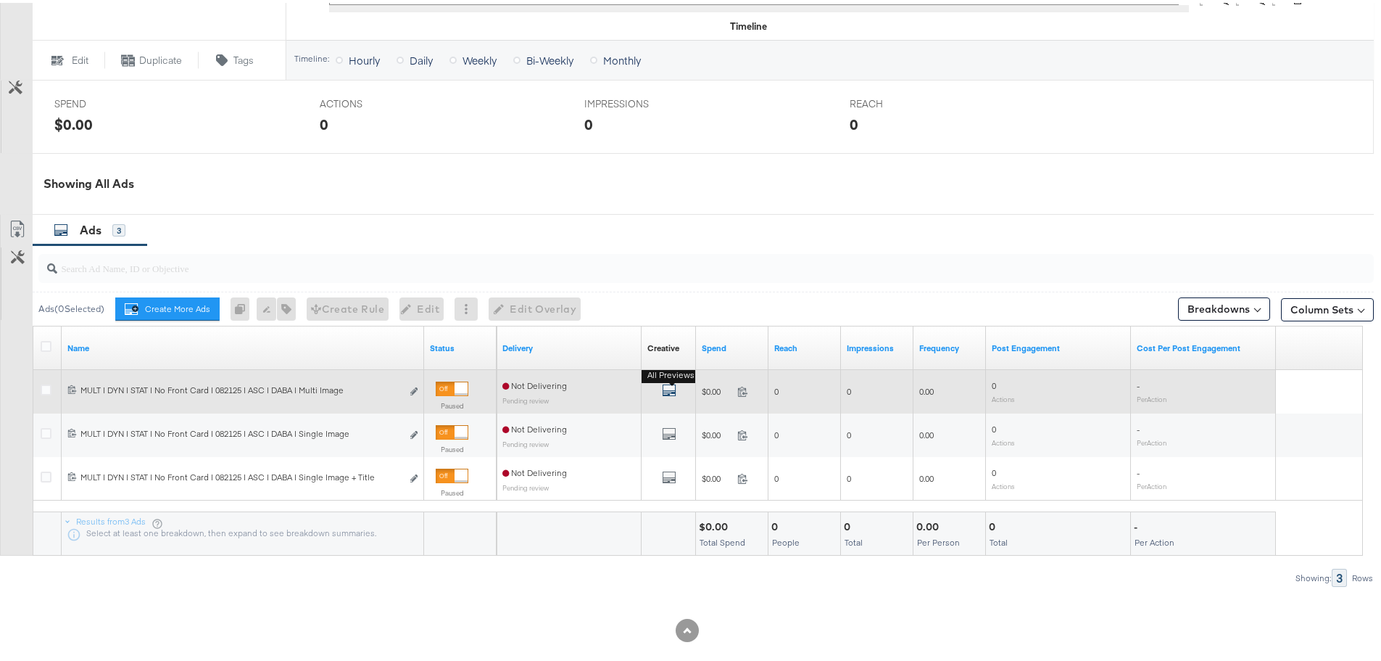
click at [668, 391] on icon "default" at bounding box center [669, 387] width 15 height 15
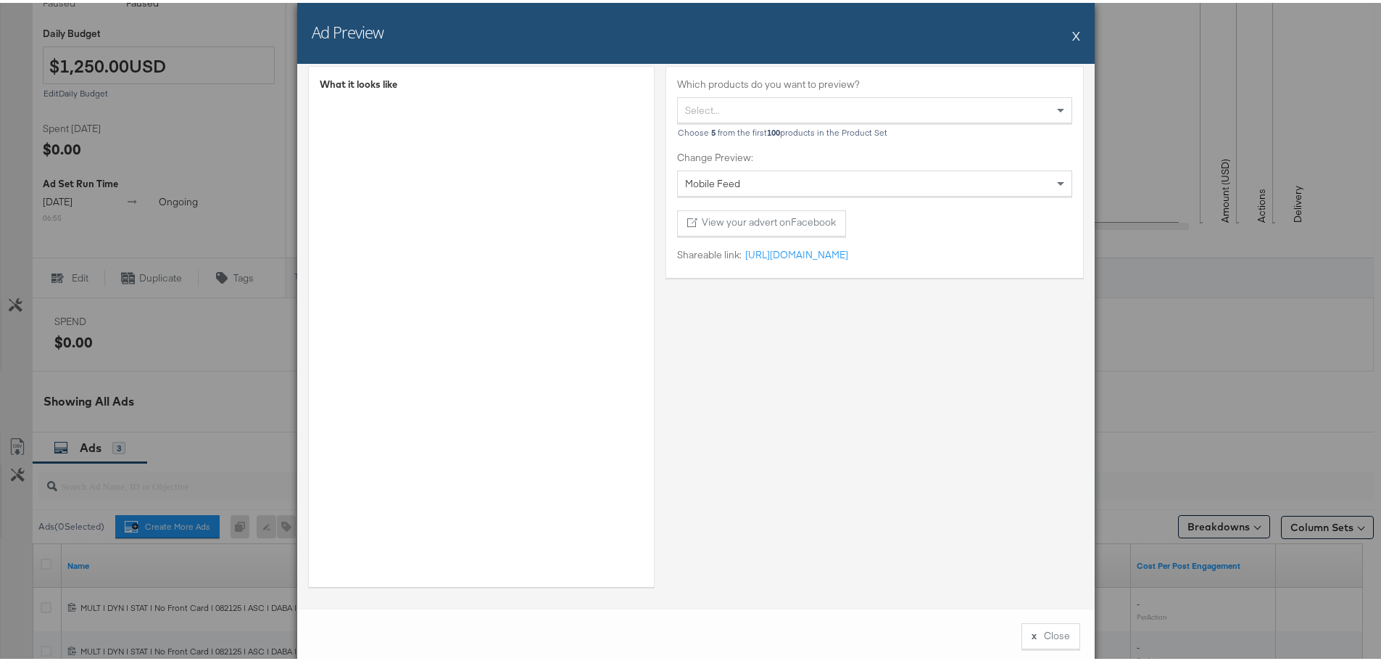
scroll to position [0, 0]
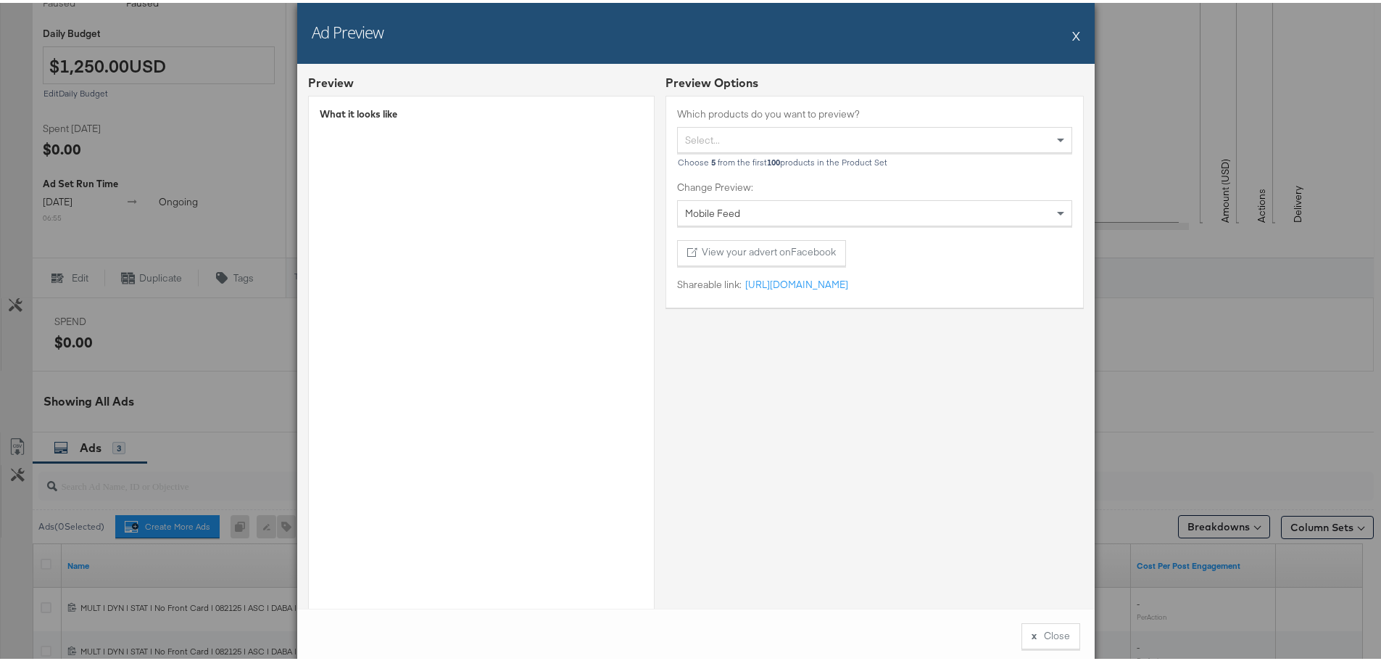
click at [783, 212] on div "Mobile Feed" at bounding box center [875, 210] width 394 height 25
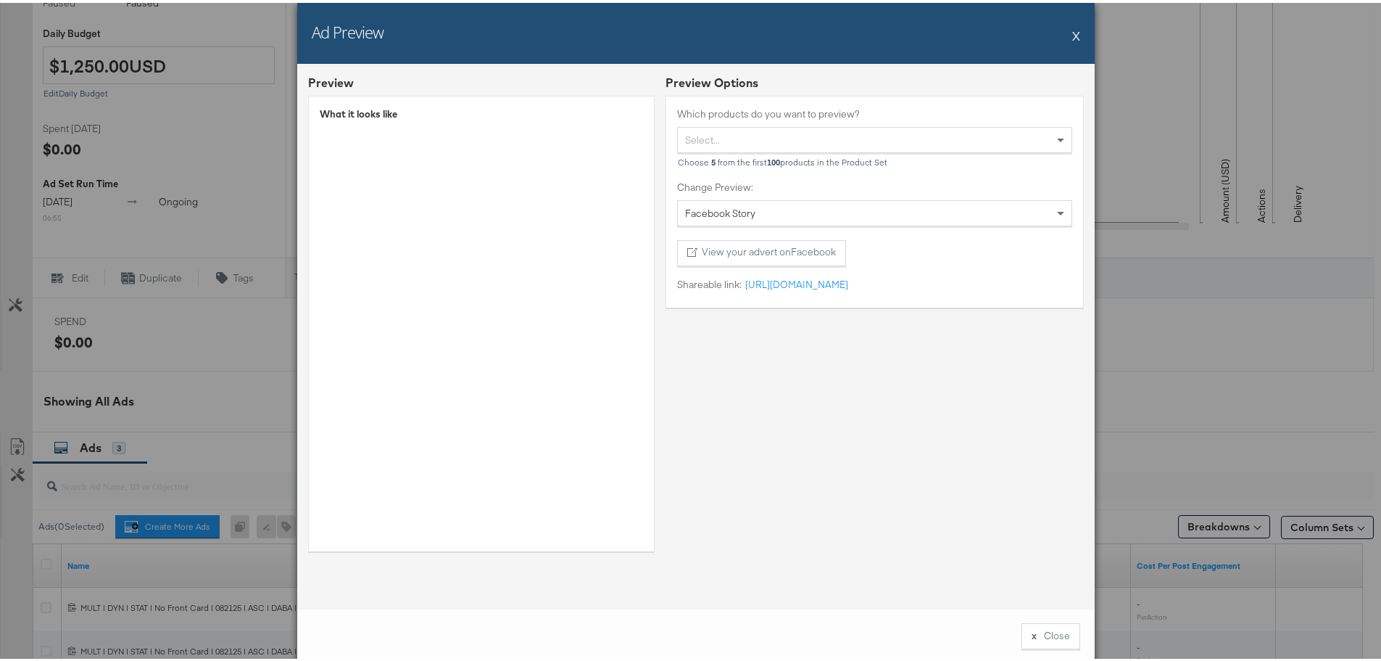
click at [753, 208] on div "Facebook Story" at bounding box center [875, 210] width 394 height 25
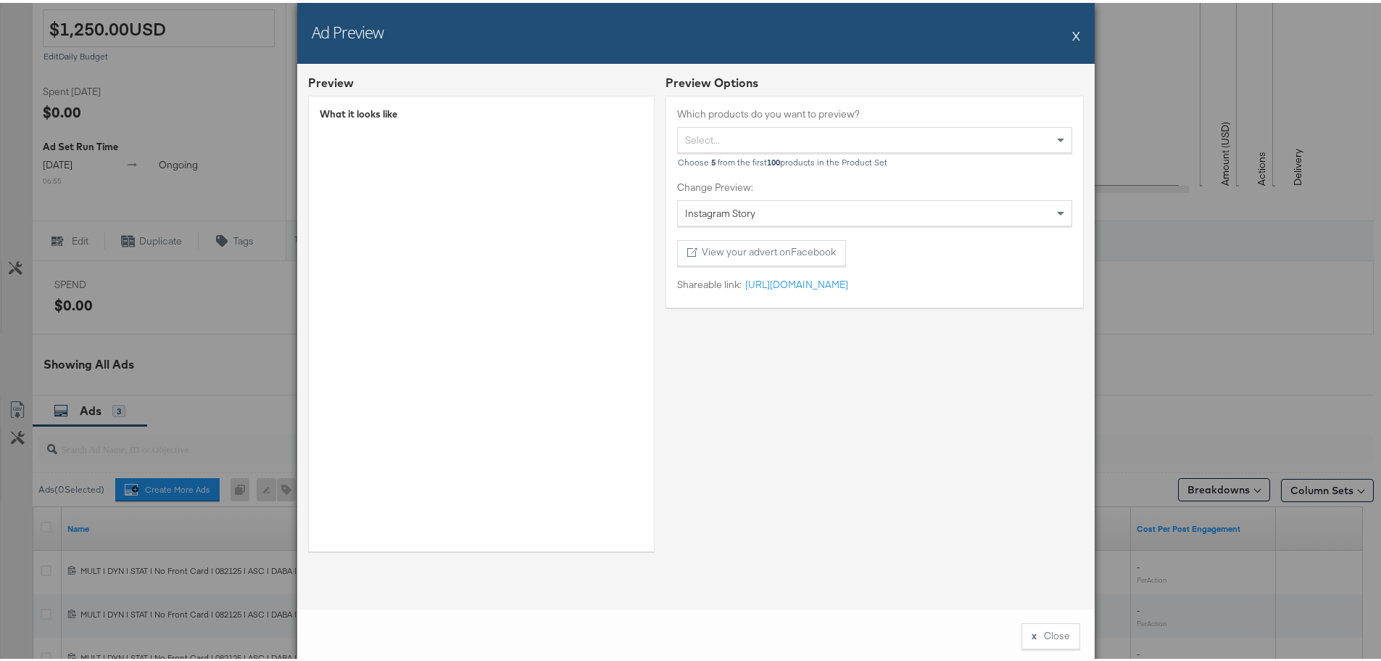
scroll to position [435, 0]
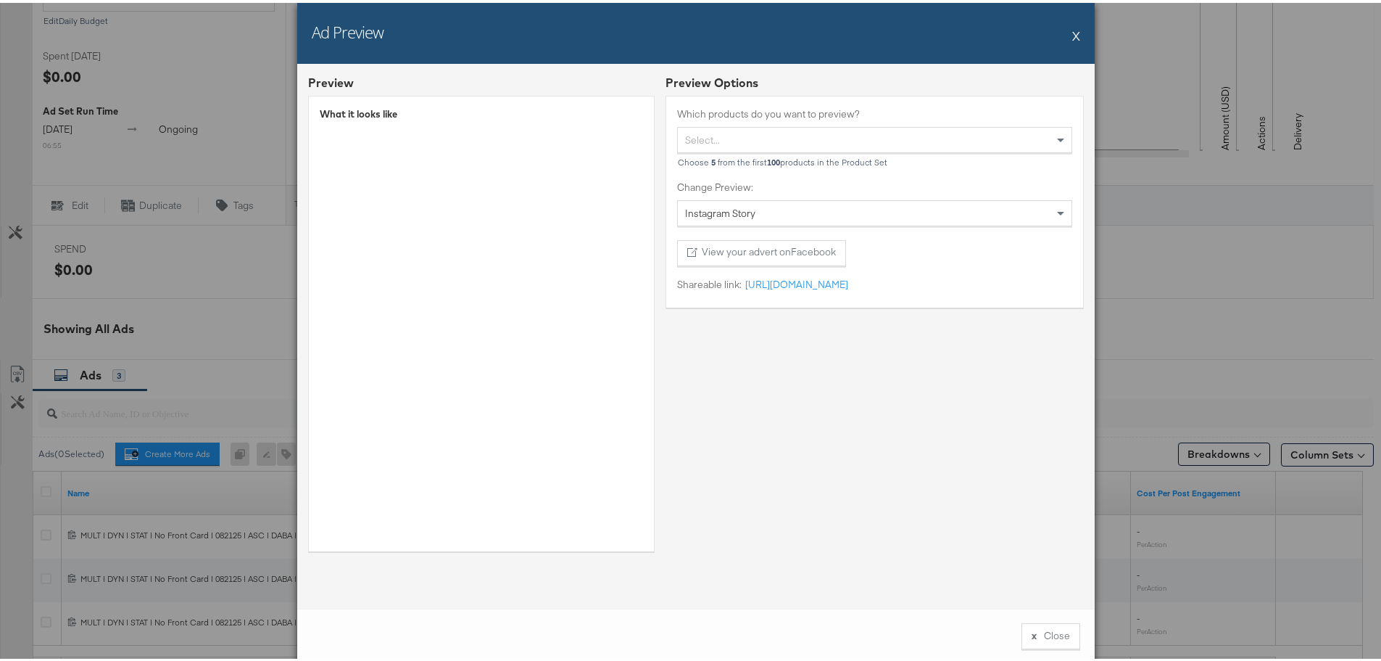
click at [1073, 35] on button "X" at bounding box center [1077, 32] width 8 height 29
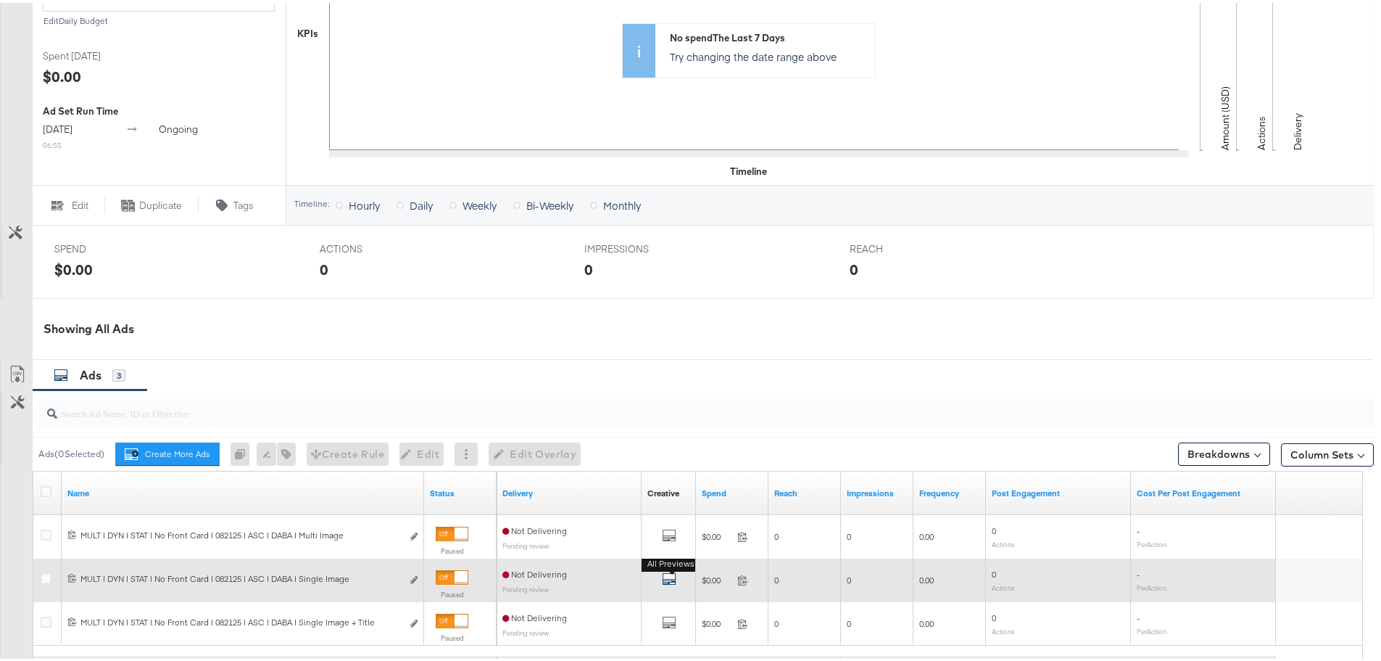
click at [669, 580] on icon "default" at bounding box center [669, 576] width 15 height 15
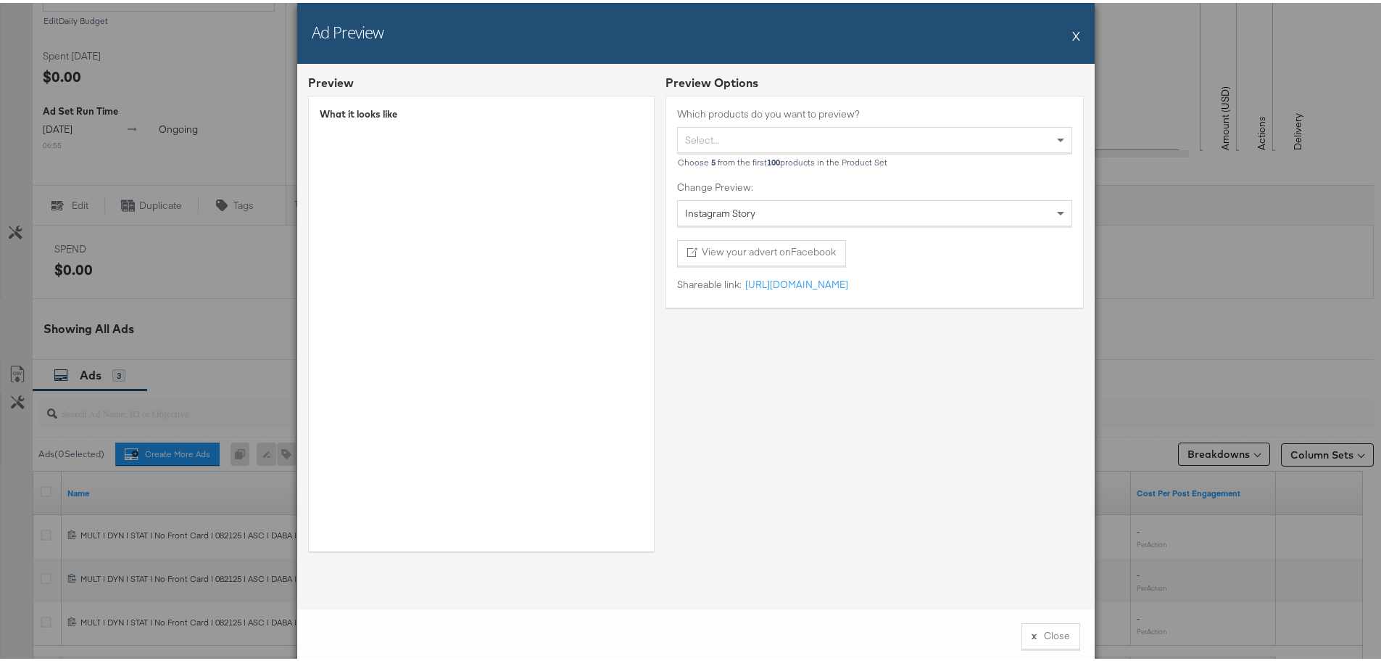
click at [1073, 29] on button "X" at bounding box center [1077, 32] width 8 height 29
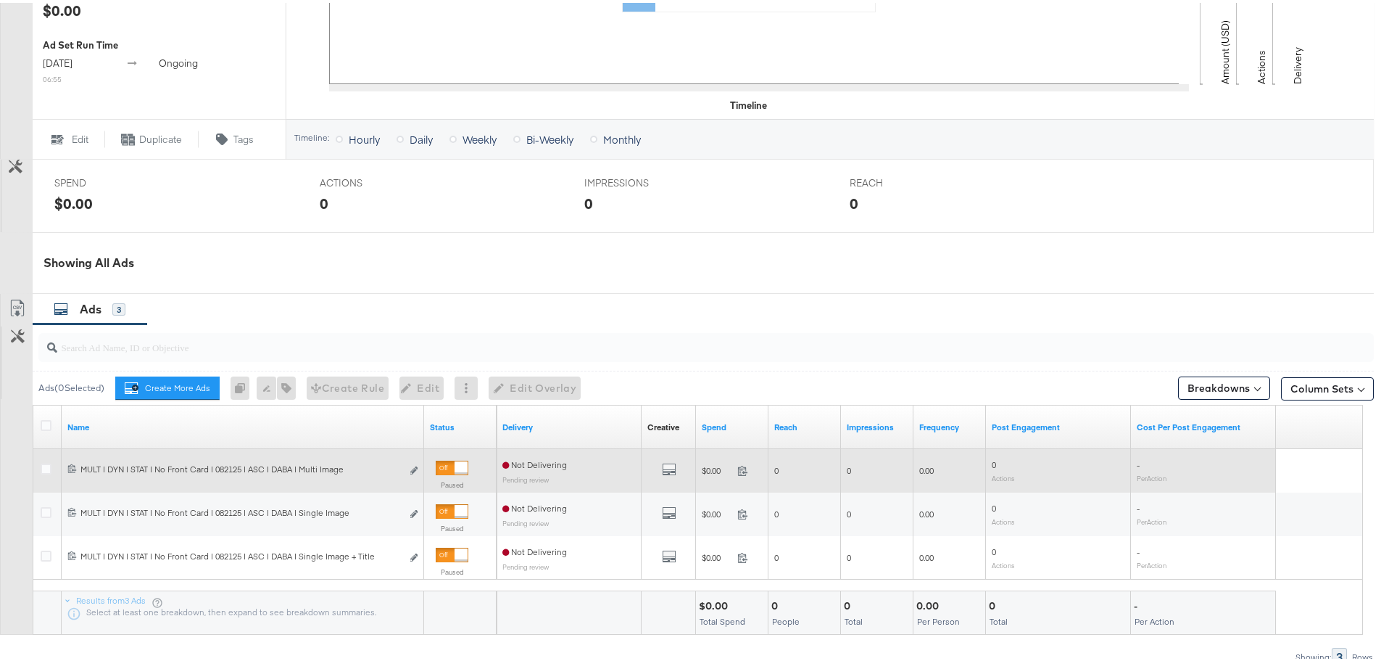
scroll to position [580, 0]
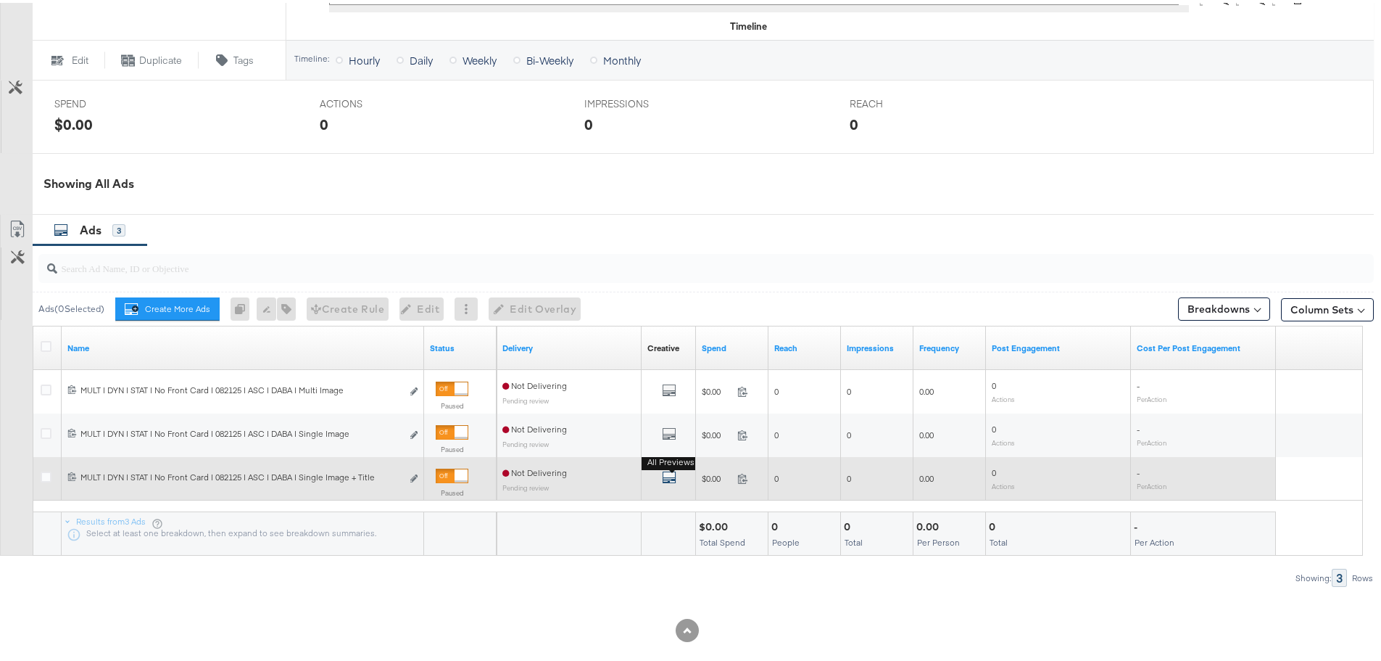
click at [665, 479] on icon "default" at bounding box center [669, 474] width 15 height 15
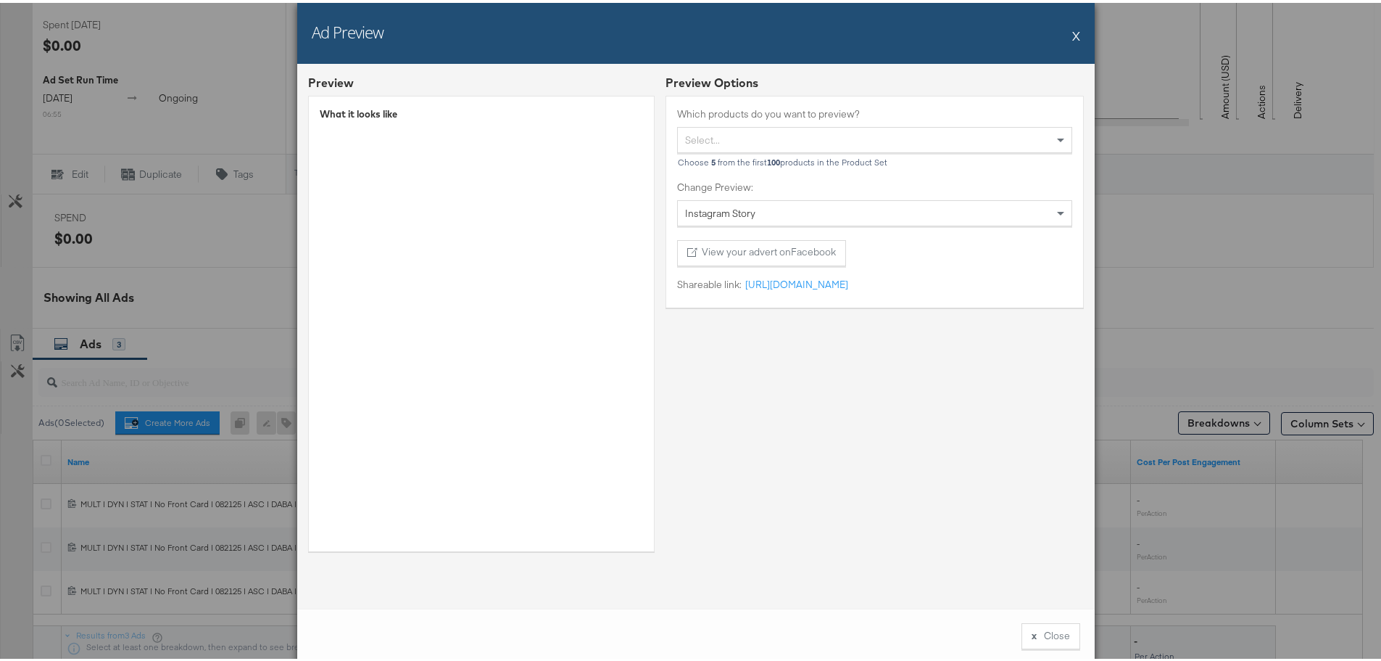
scroll to position [447, 0]
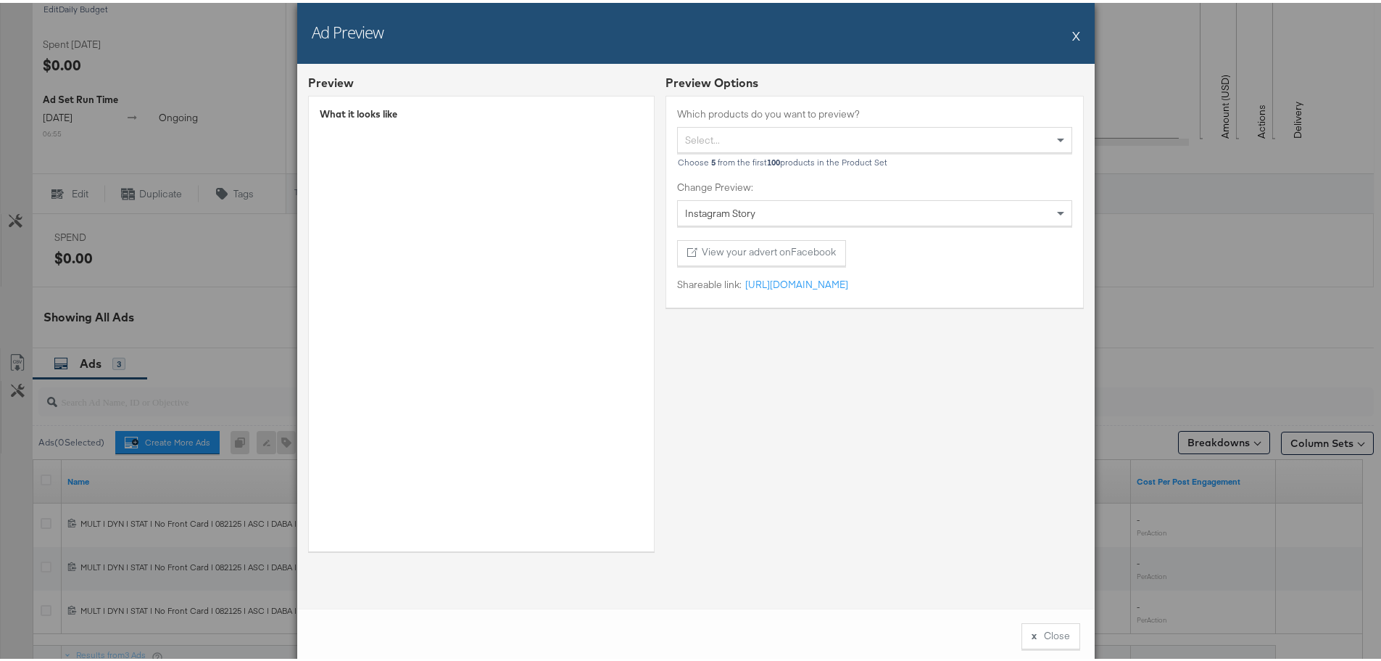
click at [1073, 38] on button "X" at bounding box center [1077, 32] width 8 height 29
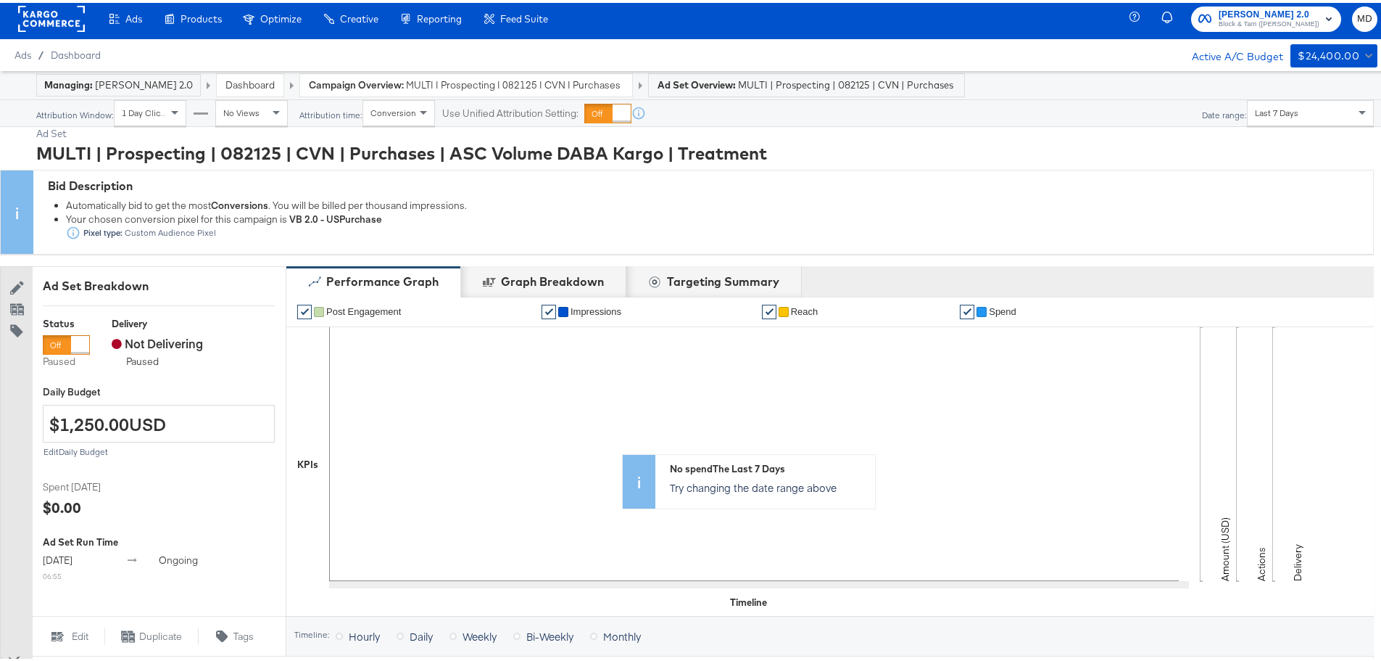
scroll to position [0, 0]
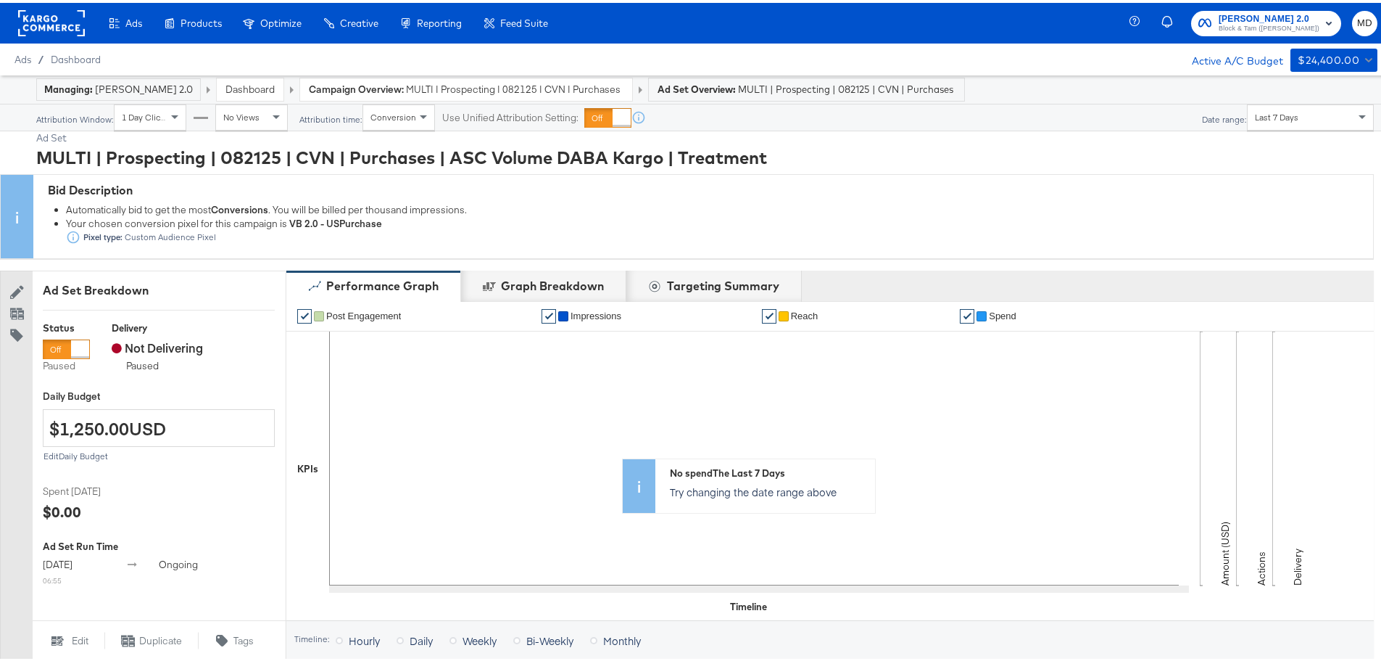
click at [316, 156] on div "MULTI | Prospecting | 082125 | CVN | Purchases | ASC Volume DABA Kargo | Treatm…" at bounding box center [705, 154] width 1338 height 25
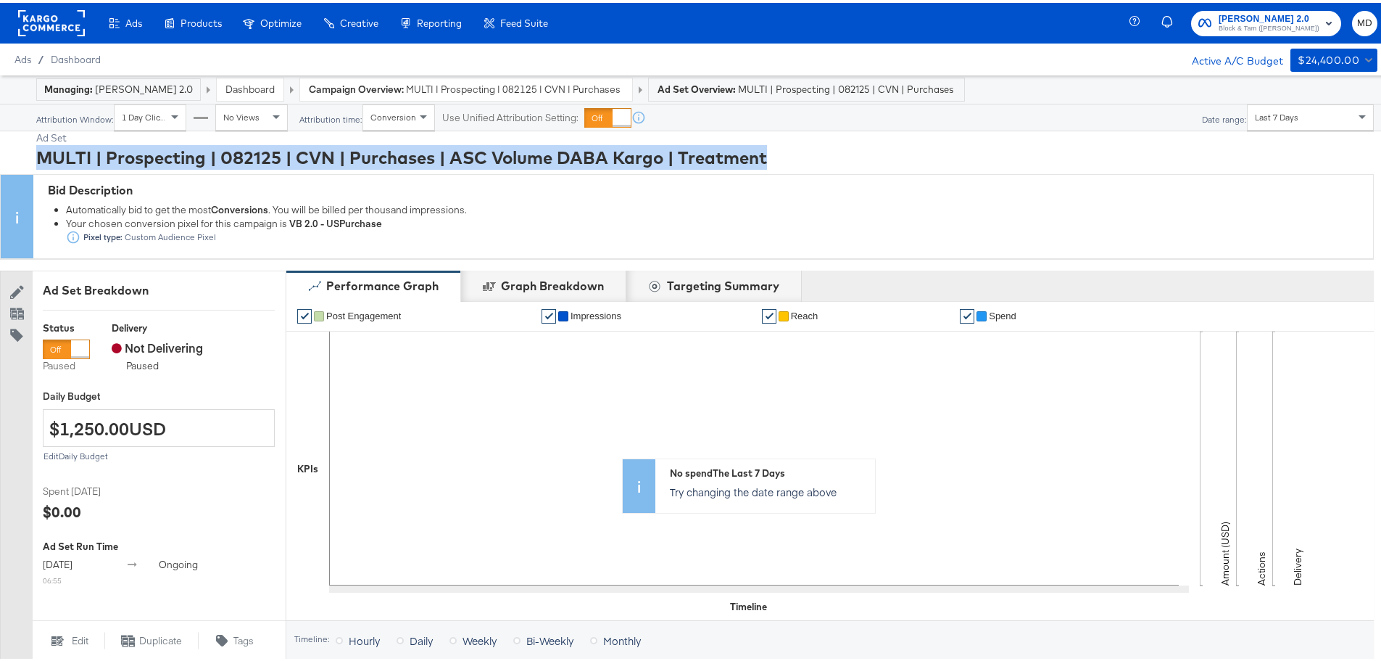
click at [316, 156] on div "MULTI | Prospecting | 082125 | CVN | Purchases | ASC Volume DABA Kargo | Treatm…" at bounding box center [705, 154] width 1338 height 25
copy div "MULTI | Prospecting | 082125 | CVN | Purchases | ASC Volume DABA Kargo | Treatm…"
click at [450, 88] on span "MULTI | Prospecting | 082125 | CVN | Purchases | ASC Volume DABA Kargo" at bounding box center [515, 87] width 218 height 14
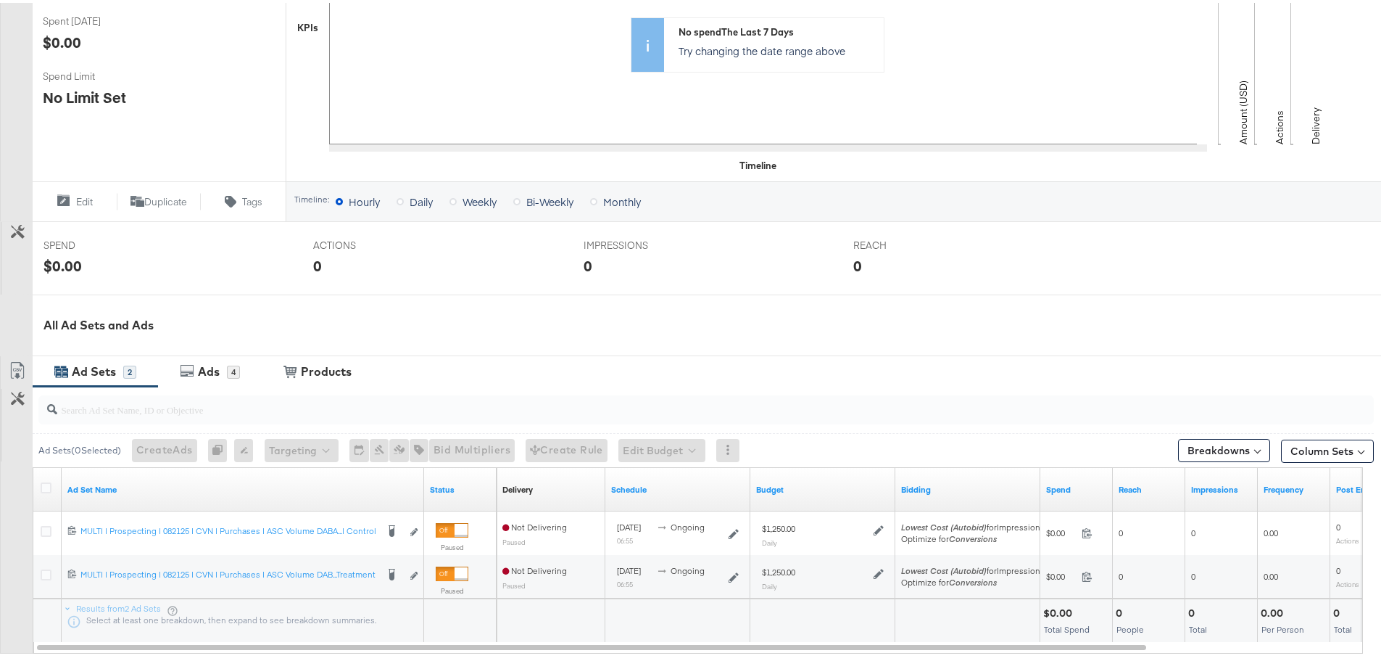
scroll to position [479, 0]
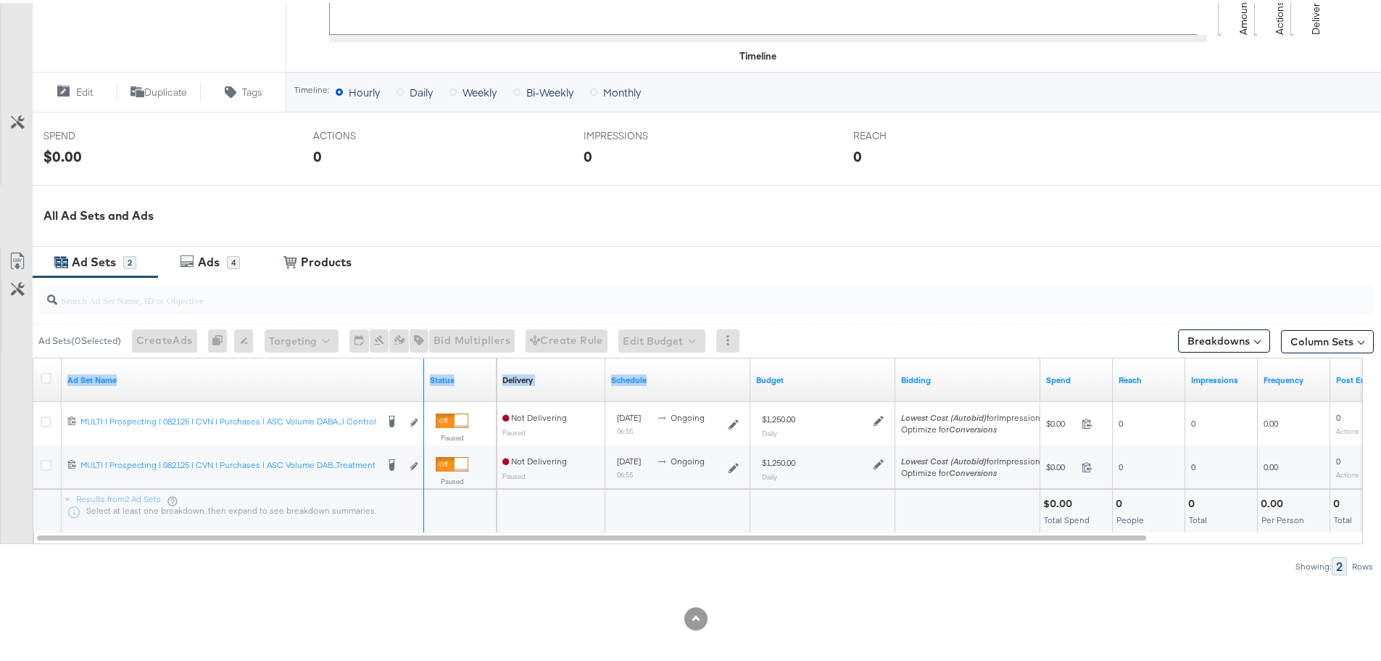
drag, startPoint x: 421, startPoint y: 393, endPoint x: 682, endPoint y: 392, distance: 261.1
click at [33, 355] on div "Ad Set Name Status Delivery Sorting Unavailable Schedule Budget Bidding Spend R…" at bounding box center [33, 355] width 0 height 0
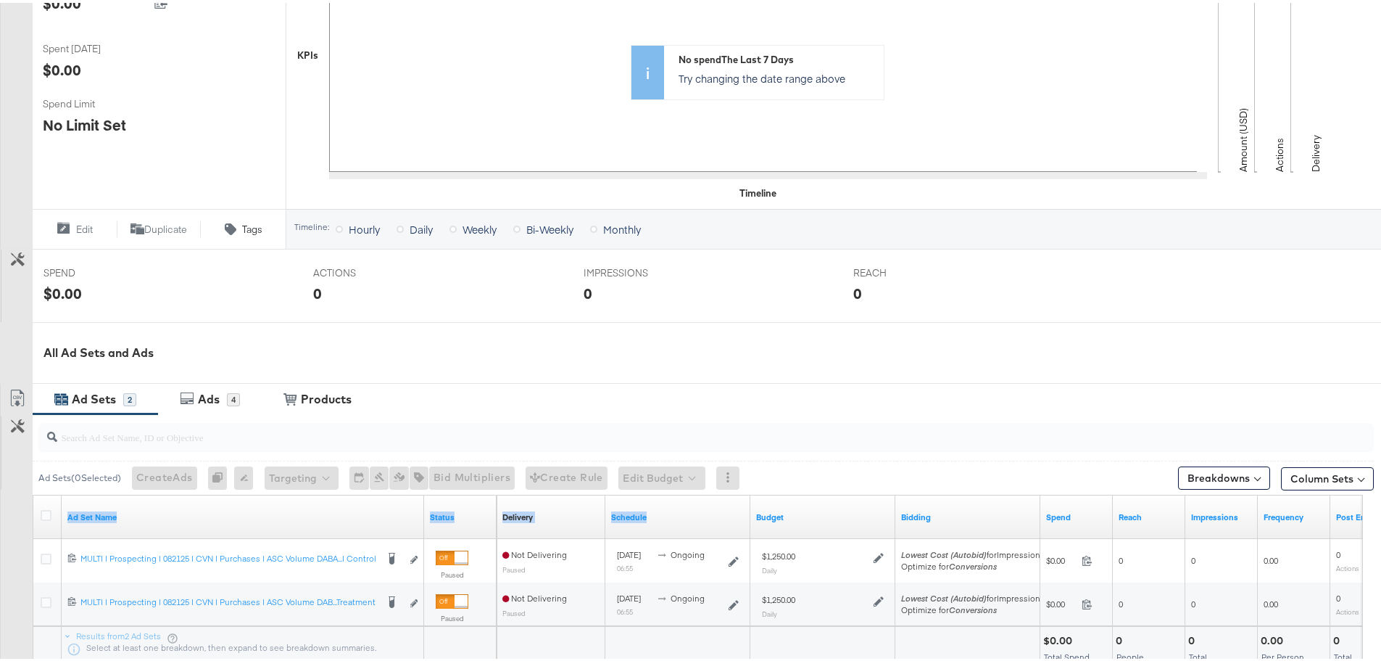
scroll to position [0, 0]
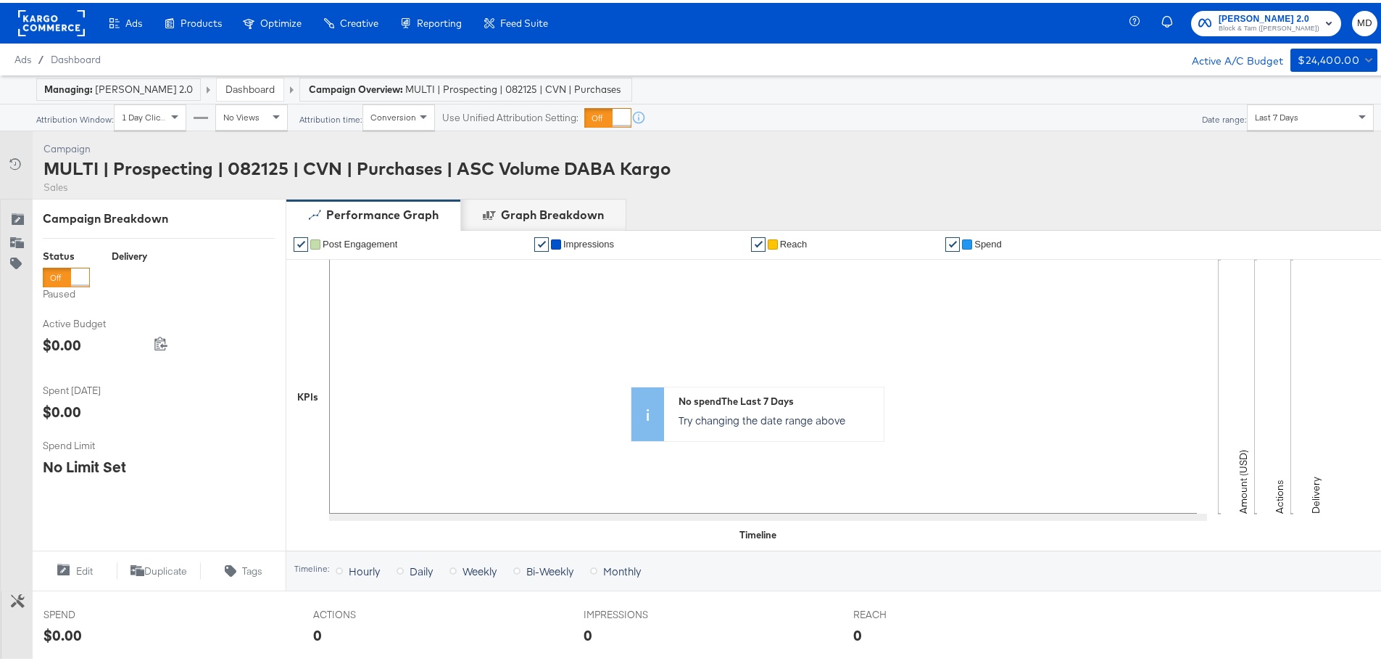
click at [310, 168] on div "MULTI | Prospecting | 082125 | CVN | Purchases | ASC Volume DABA Kargo" at bounding box center [357, 165] width 627 height 25
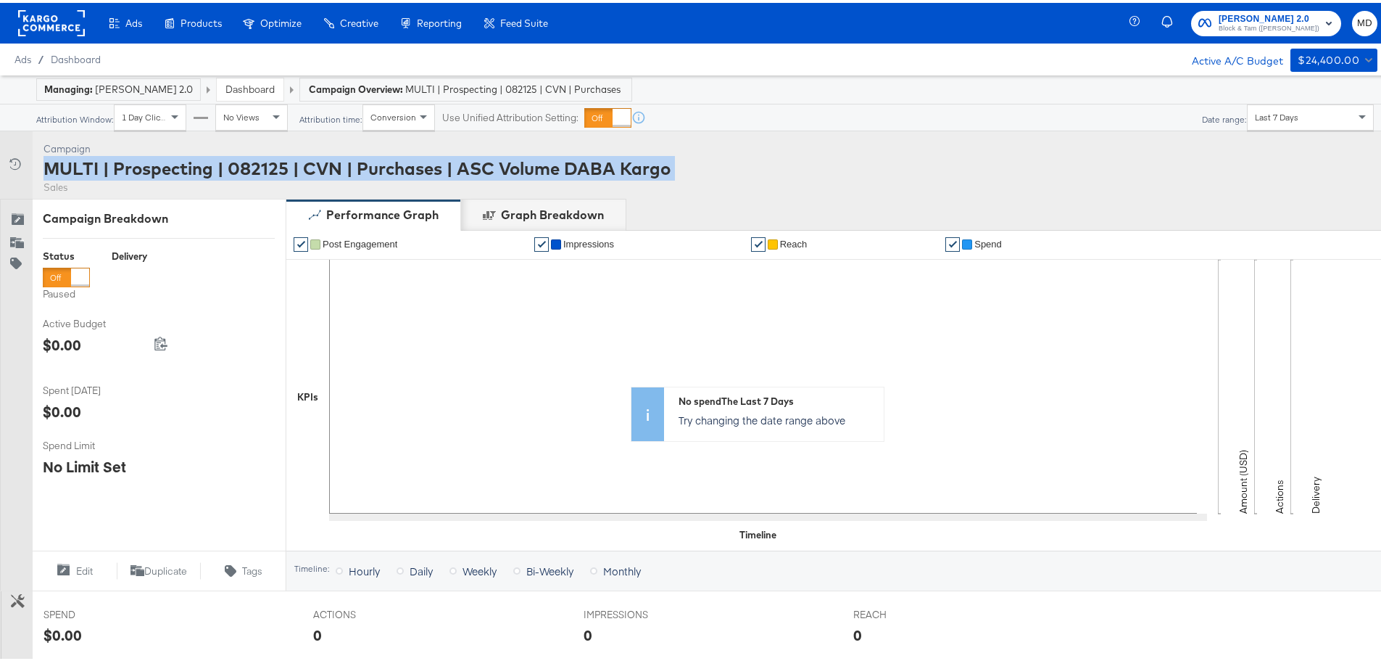
click at [310, 168] on div "MULTI | Prospecting | 082125 | CVN | Purchases | ASC Volume DABA Kargo" at bounding box center [357, 165] width 627 height 25
copy div "MULTI | Prospecting | 082125 | CVN | Purchases | ASC Volume DABA Kargo"
